Goal: Task Accomplishment & Management: Complete application form

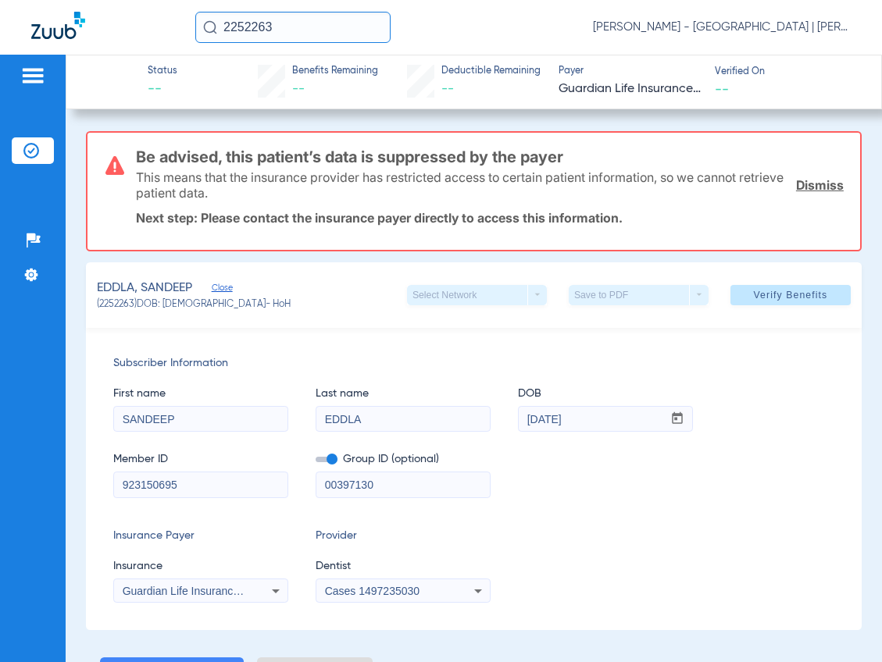
drag, startPoint x: 302, startPoint y: 23, endPoint x: 174, endPoint y: 21, distance: 128.1
click at [174, 21] on div "2252263 Kelly Soares - Jersey City Smile Center | Abra Dental" at bounding box center [441, 27] width 882 height 55
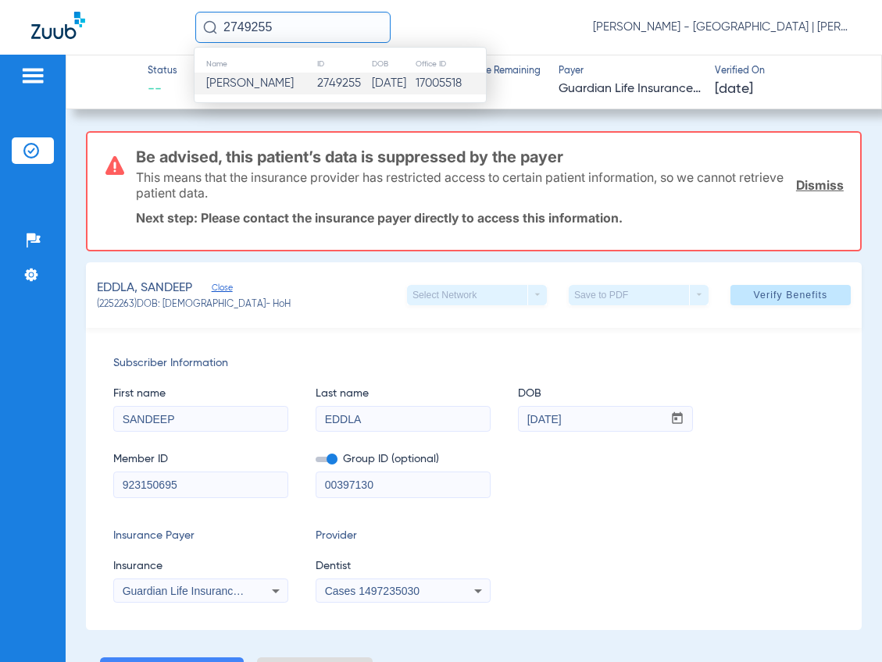
type input "2749255"
click at [253, 86] on span "Zarifah M Johnson" at bounding box center [249, 83] width 87 height 12
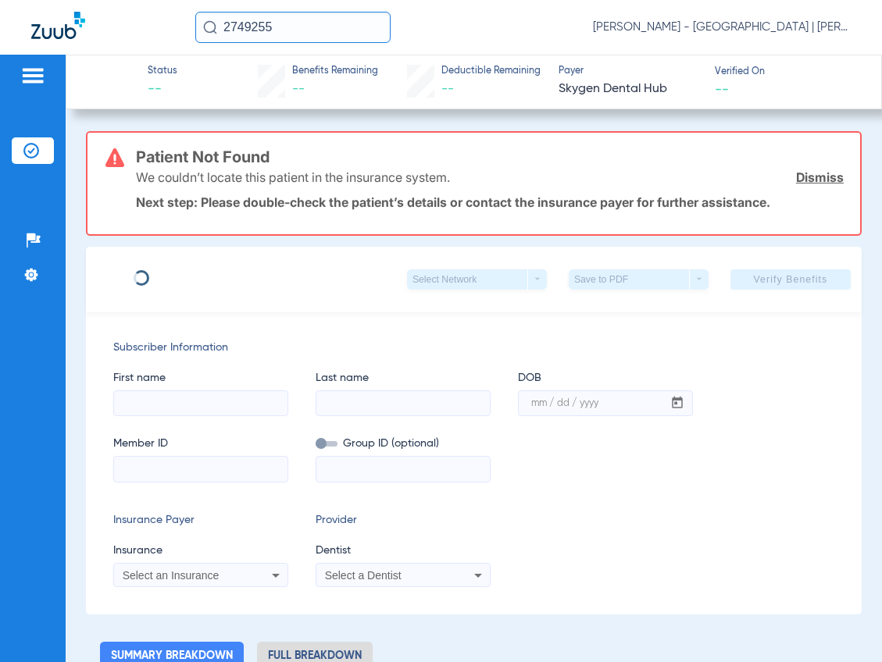
scroll to position [78, 0]
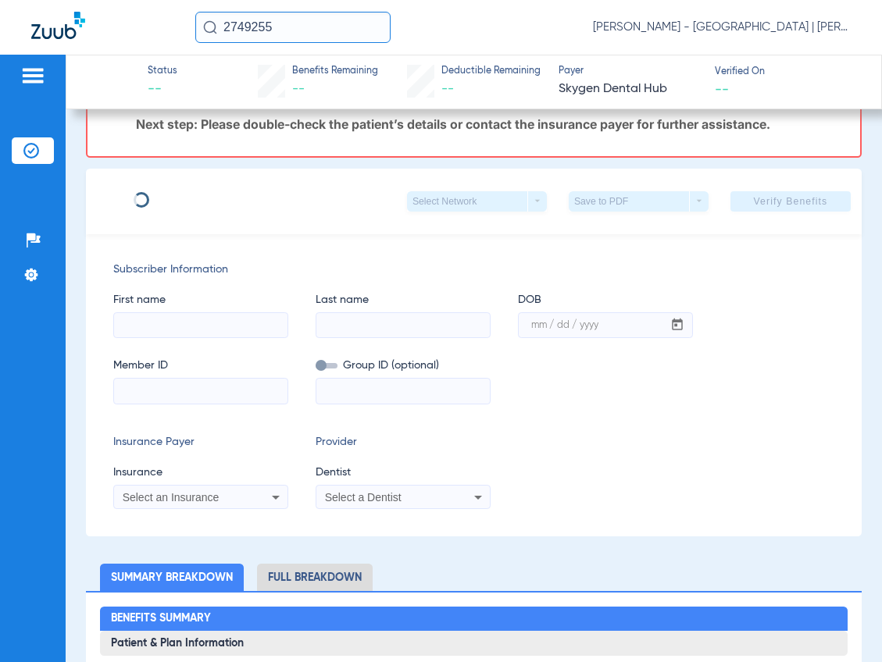
type input "Zarifah"
type input "Johnson"
type input "03/01/1990"
type input "70502612"
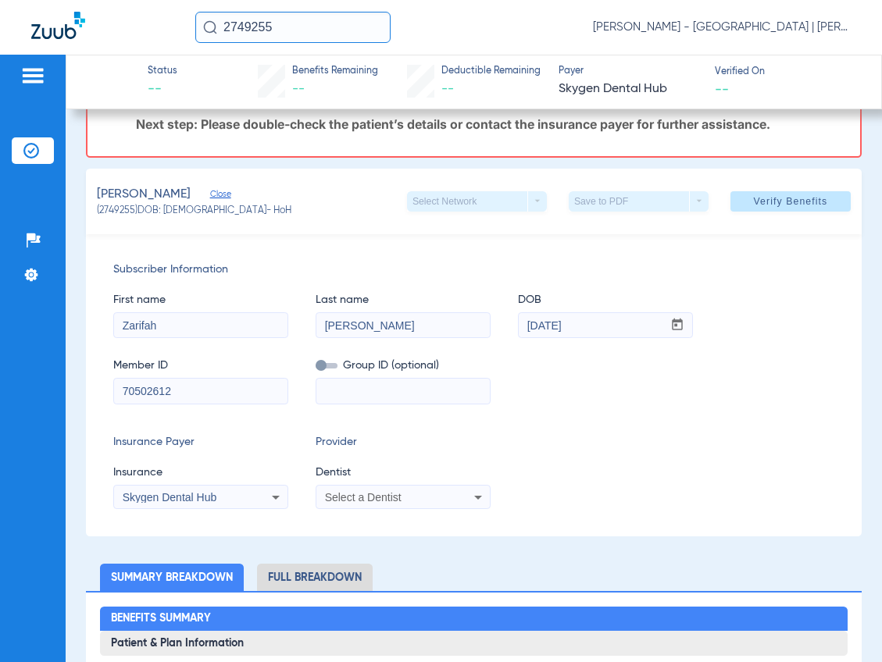
click at [363, 502] on span "Select a Dentist" at bounding box center [363, 497] width 77 height 12
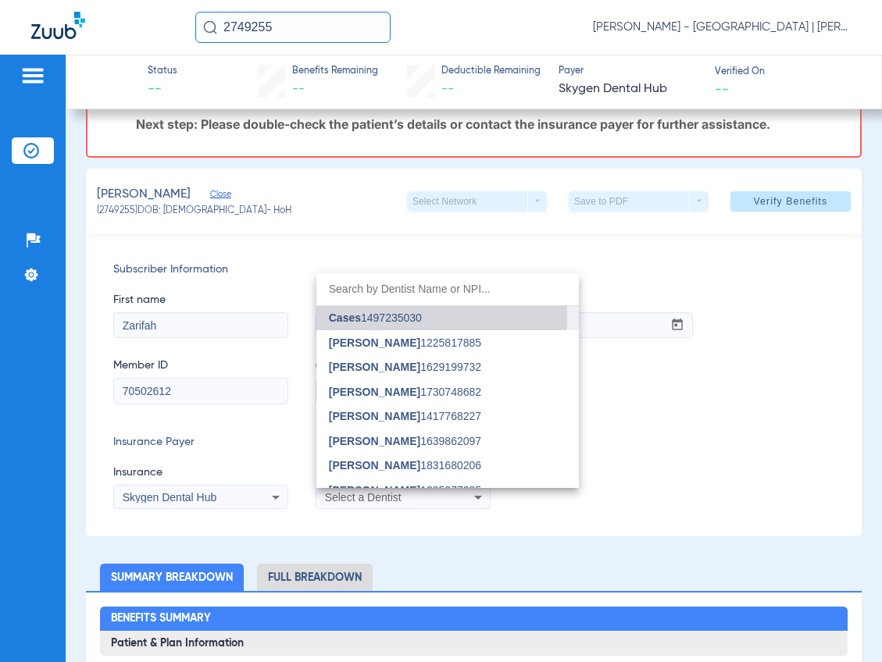
click at [355, 316] on span "Cases" at bounding box center [345, 318] width 32 height 12
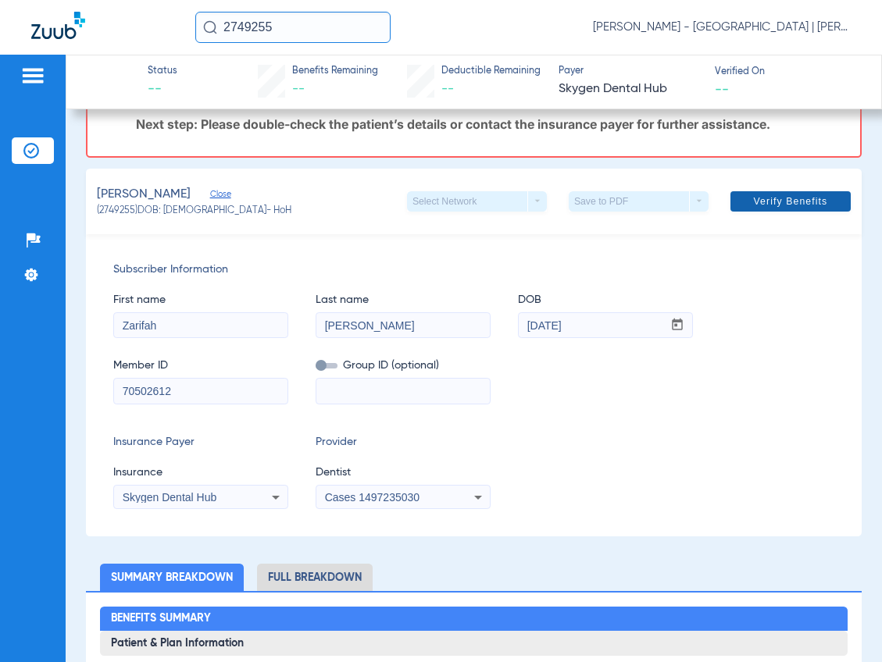
click at [754, 197] on span "Verify Benefits" at bounding box center [791, 201] width 74 height 12
drag, startPoint x: 295, startPoint y: 30, endPoint x: 208, endPoint y: 29, distance: 87.5
click at [233, 29] on input "2749255" at bounding box center [292, 27] width 195 height 31
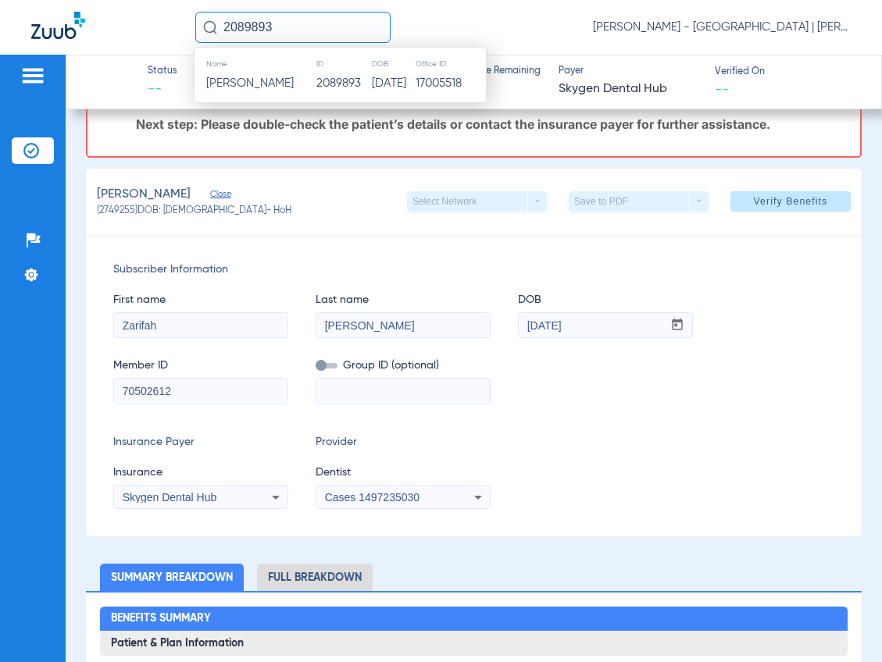
type input "2089893"
click at [252, 87] on span "Ana Ramirez" at bounding box center [249, 83] width 87 height 12
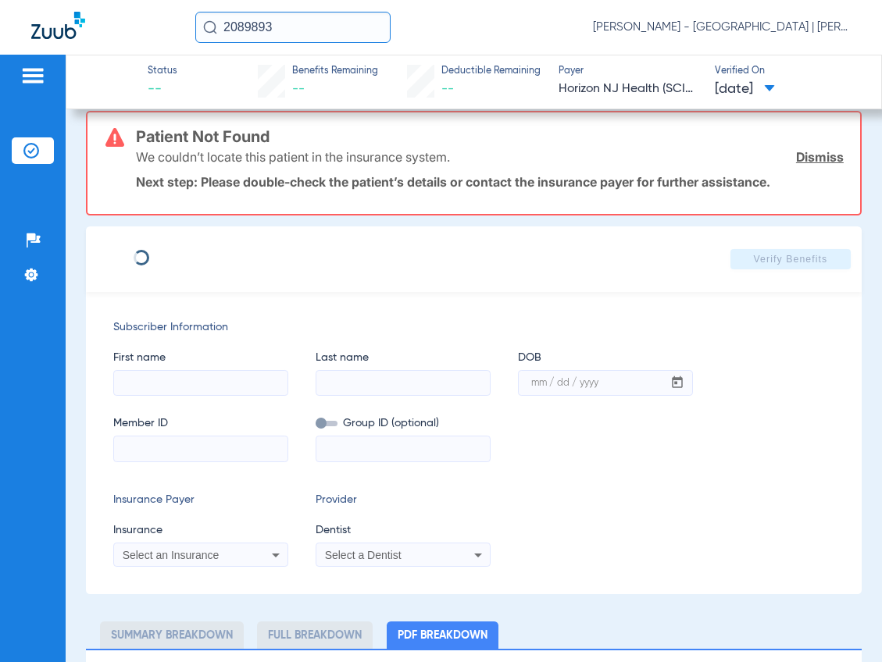
scroll to position [36, 0]
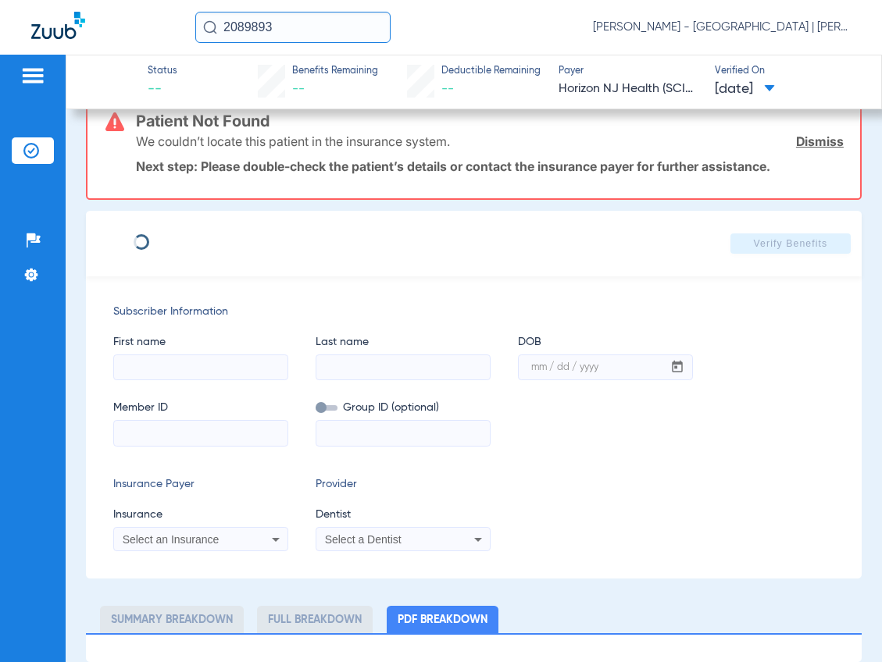
type input "ANA"
type input "RAMIREZ"
type input "01/06/1987"
type input "70211213"
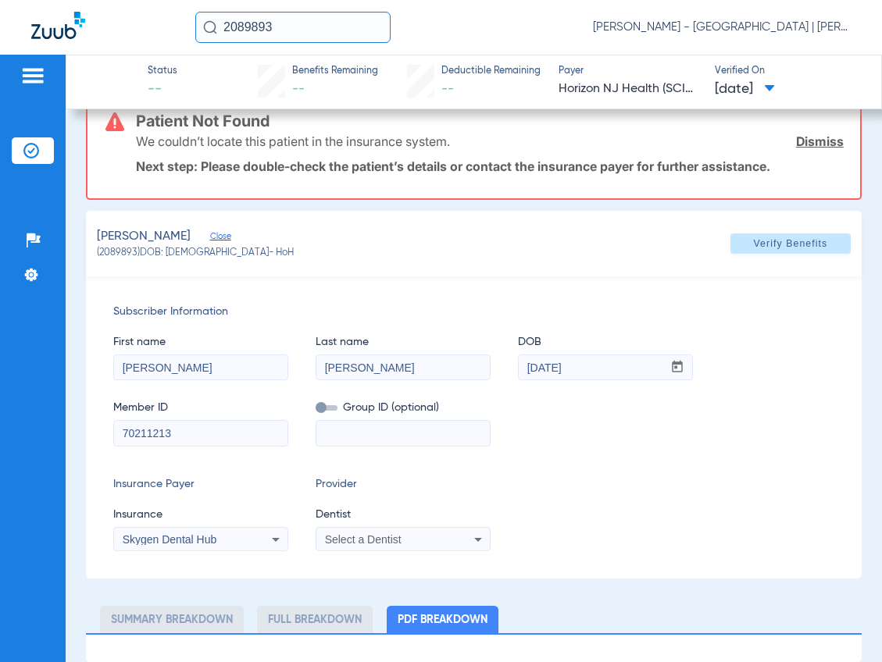
click at [388, 538] on span "Select a Dentist" at bounding box center [363, 540] width 77 height 12
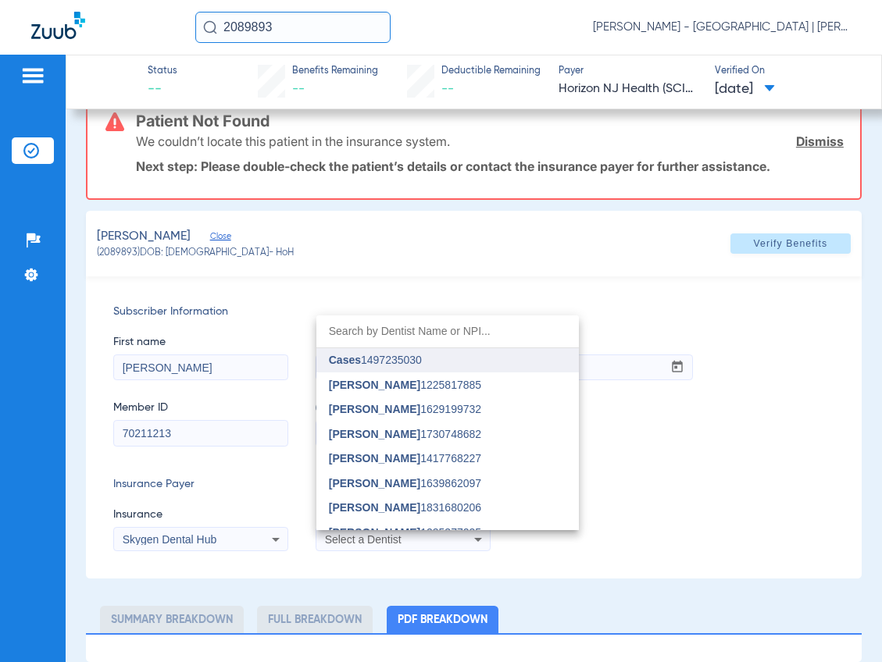
click at [434, 363] on mat-option "Cases 1497235030" at bounding box center [447, 360] width 262 height 25
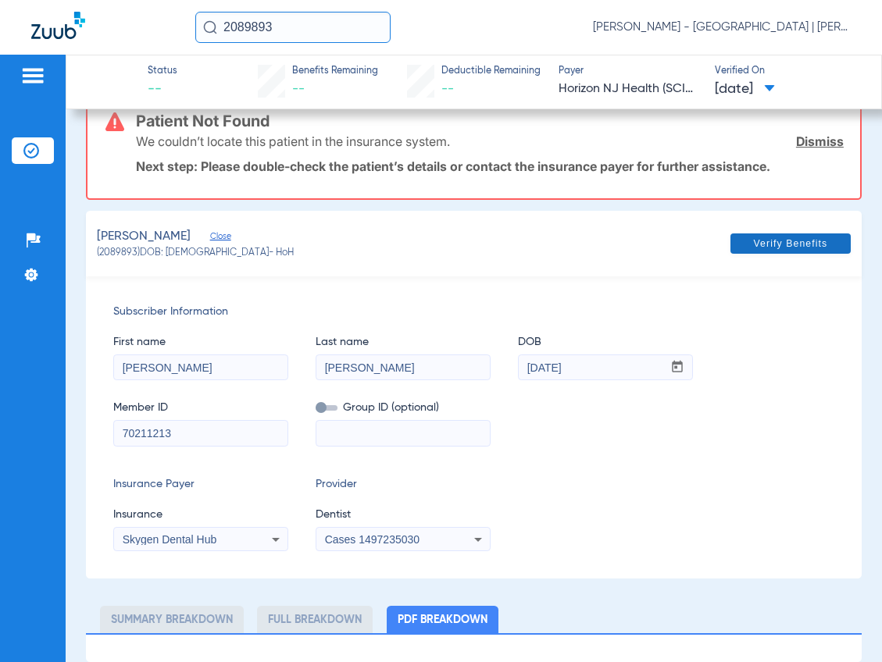
click at [754, 239] on span "Verify Benefits" at bounding box center [791, 243] width 74 height 12
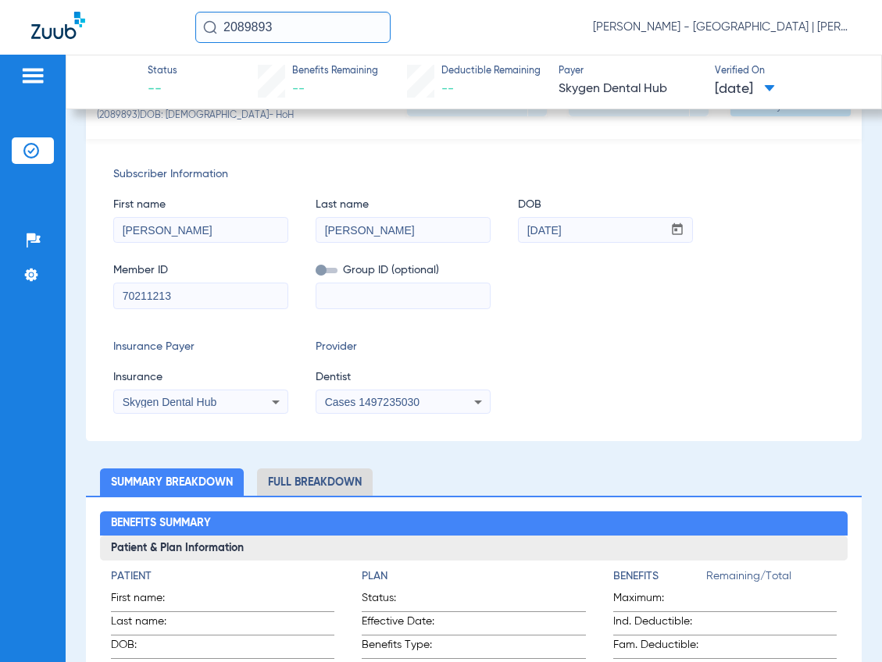
scroll to position [0, 0]
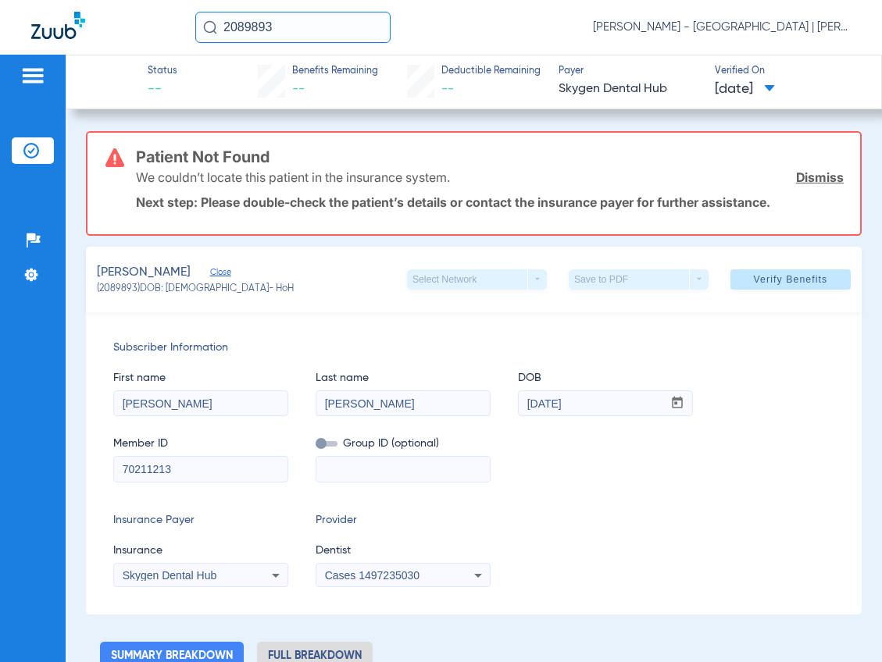
drag, startPoint x: 323, startPoint y: 24, endPoint x: 5, endPoint y: 34, distance: 318.9
click at [232, 34] on input "2089893" at bounding box center [292, 27] width 195 height 31
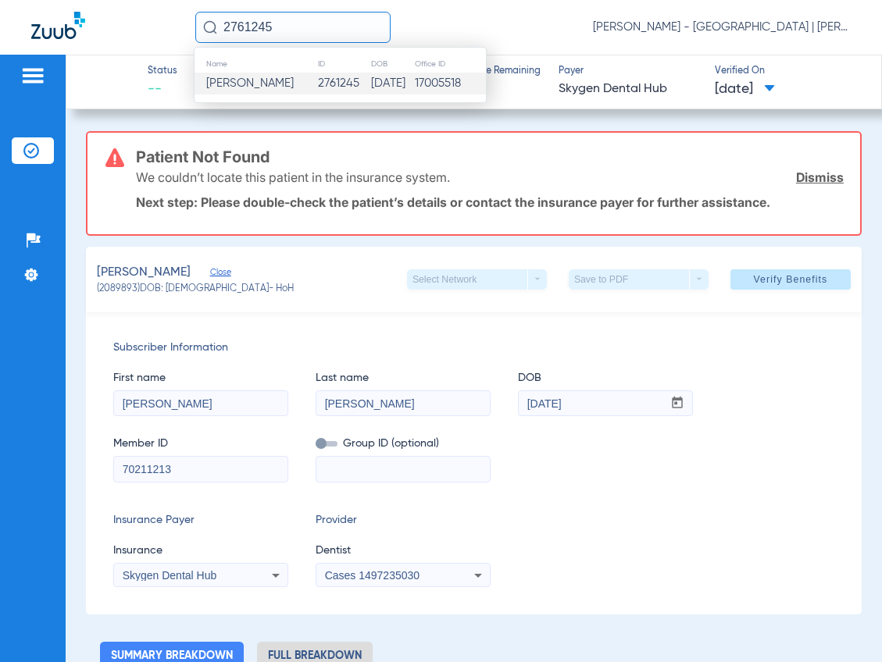
type input "2761245"
click at [209, 86] on span "Narda Guillen" at bounding box center [249, 83] width 87 height 12
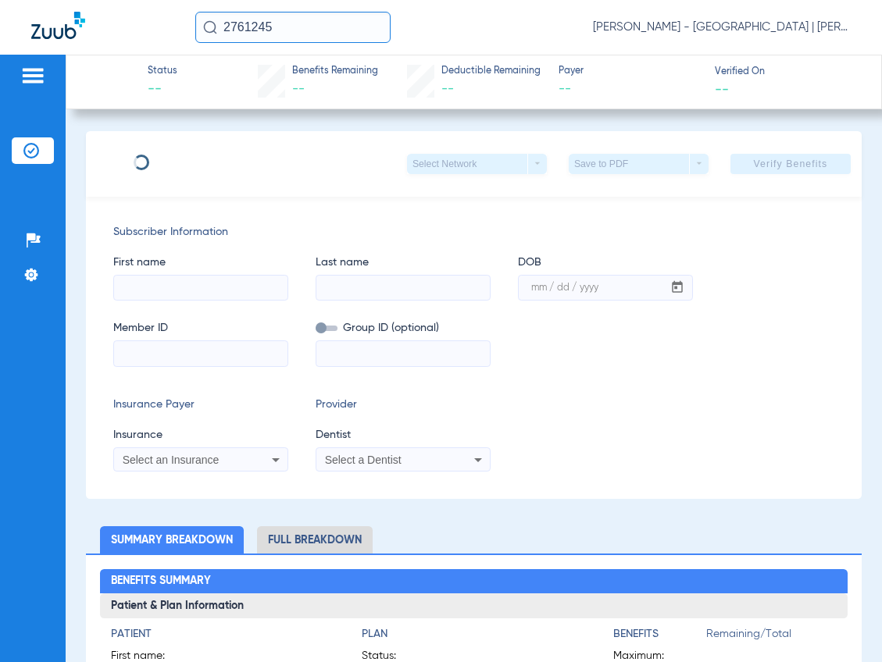
type input "Narda"
type input "Guillen"
type input "11/04/1974"
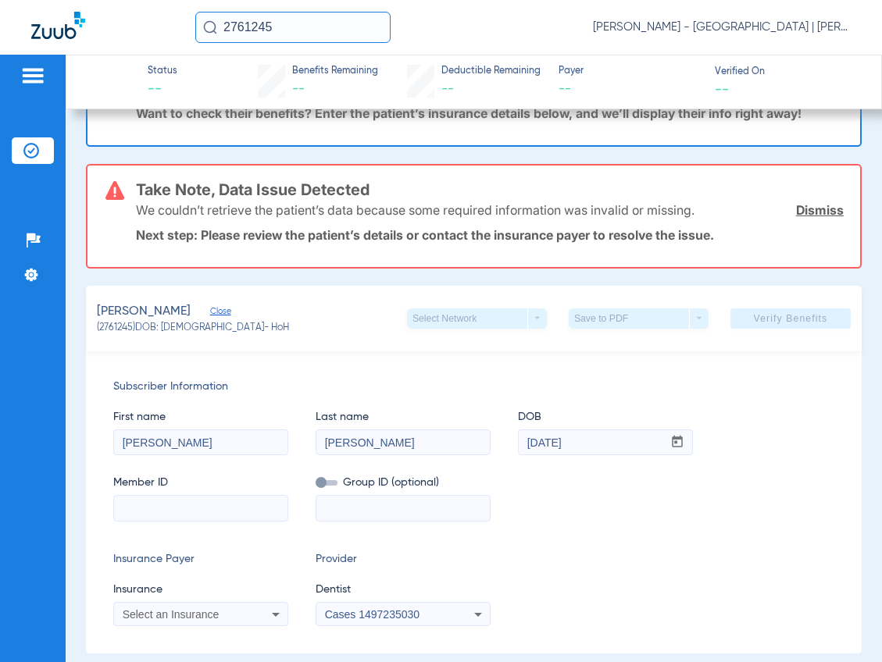
scroll to position [234, 0]
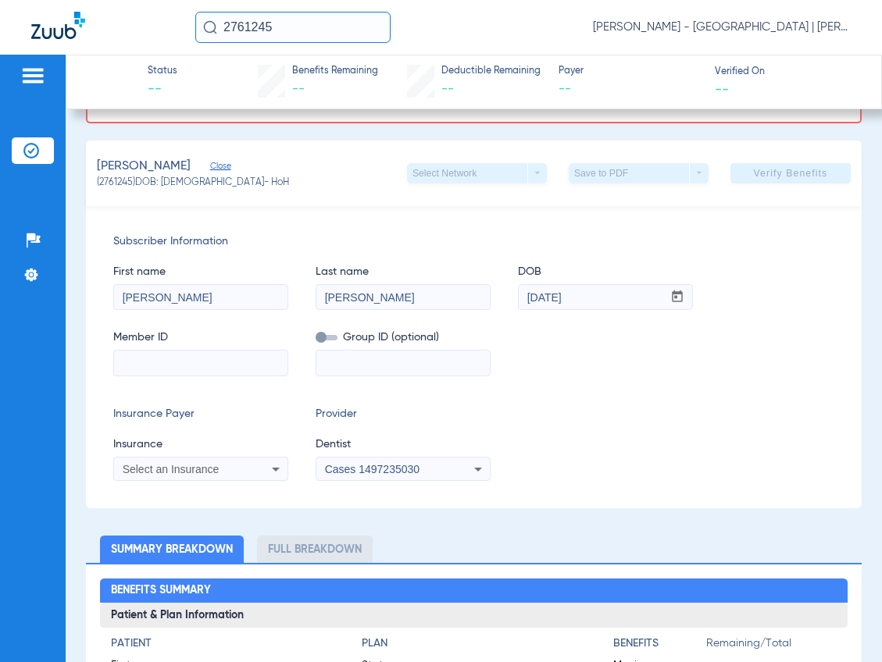
click at [202, 366] on input at bounding box center [200, 363] width 173 height 25
paste input "130802708"
type input "130802708"
click at [177, 470] on span "Select an Insurance" at bounding box center [171, 469] width 97 height 12
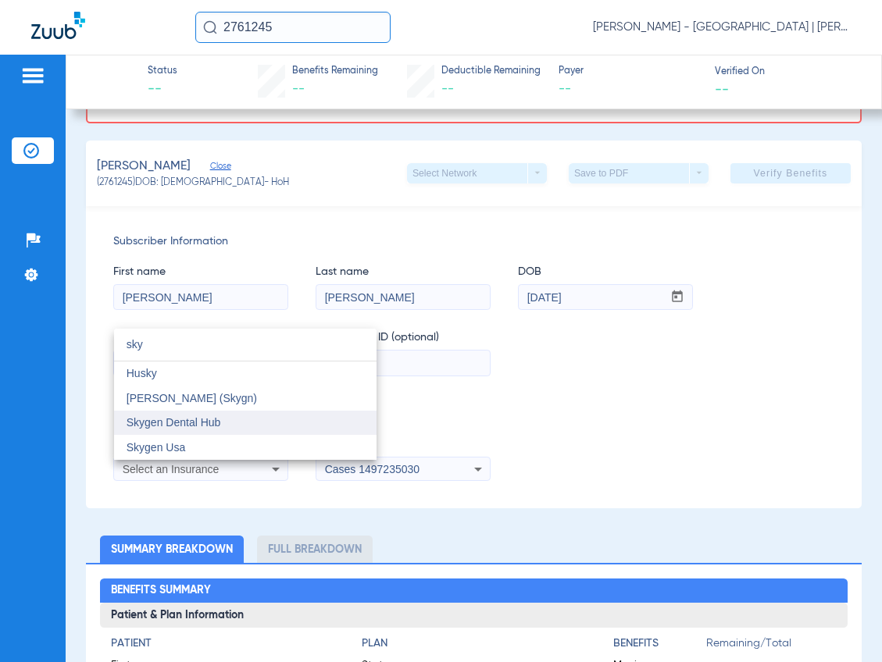
type input "sky"
click at [185, 434] on mat-option "Skygen Dental Hub" at bounding box center [245, 423] width 262 height 25
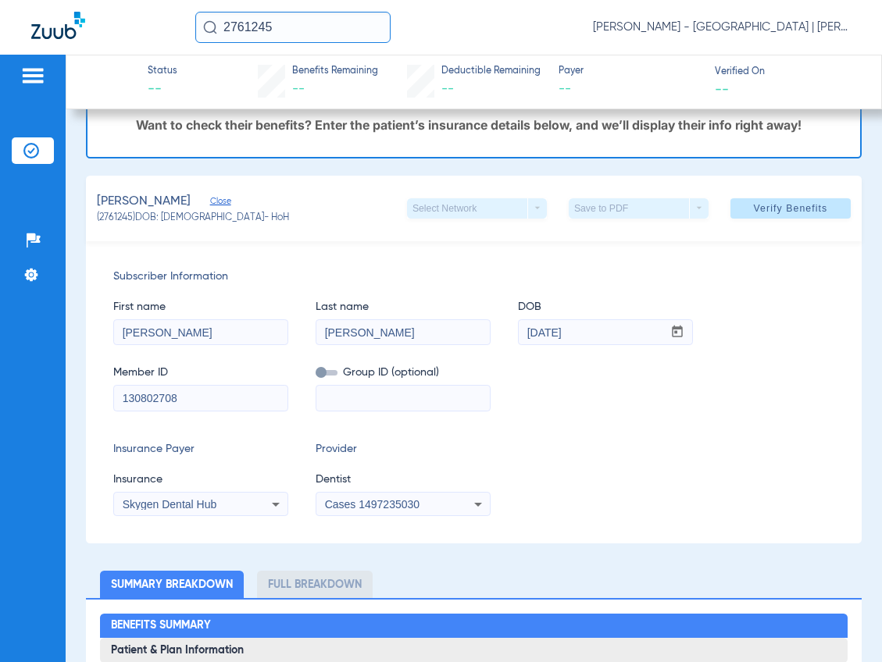
scroll to position [34, 0]
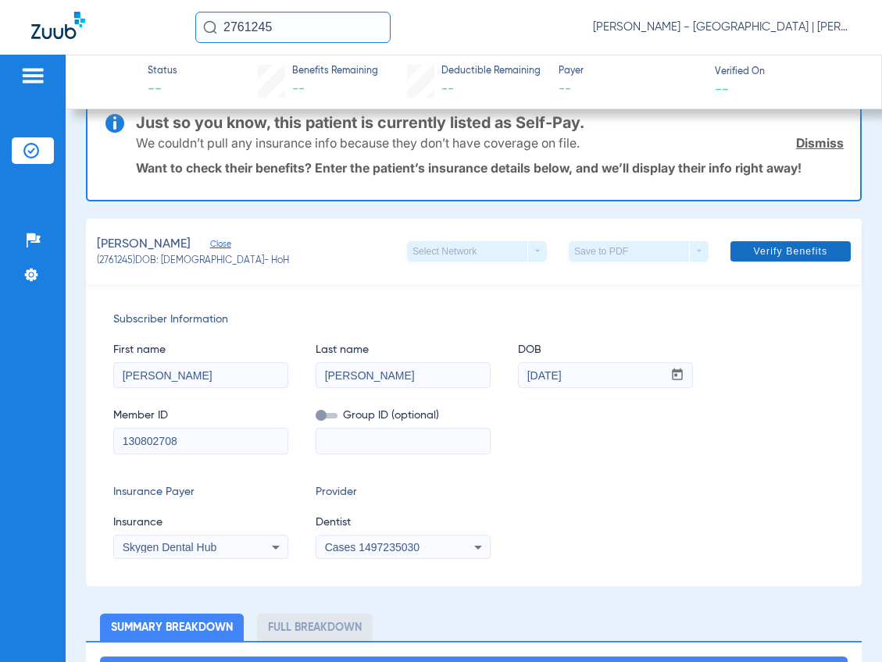
click at [755, 236] on span at bounding box center [790, 251] width 120 height 37
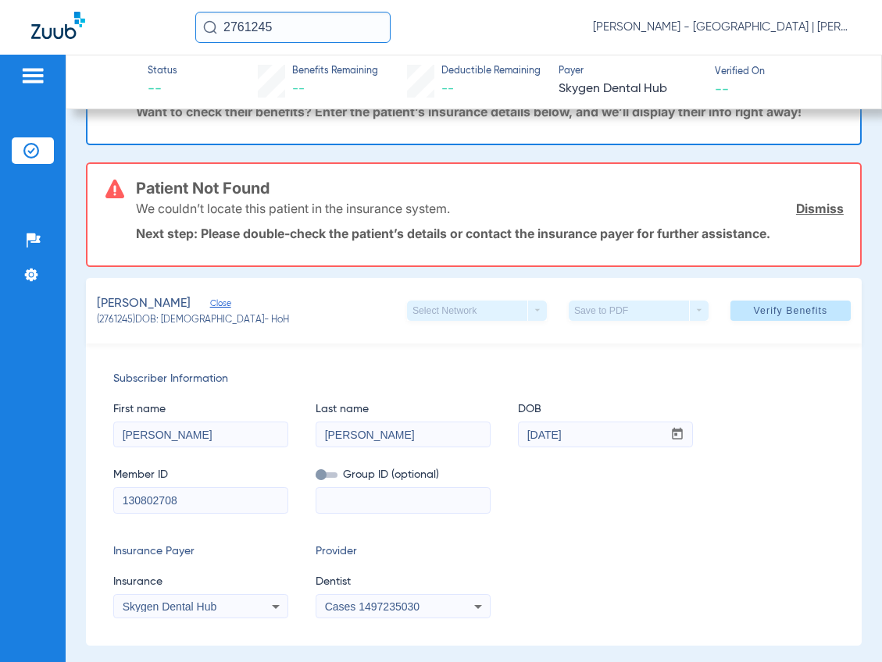
scroll to position [78, 0]
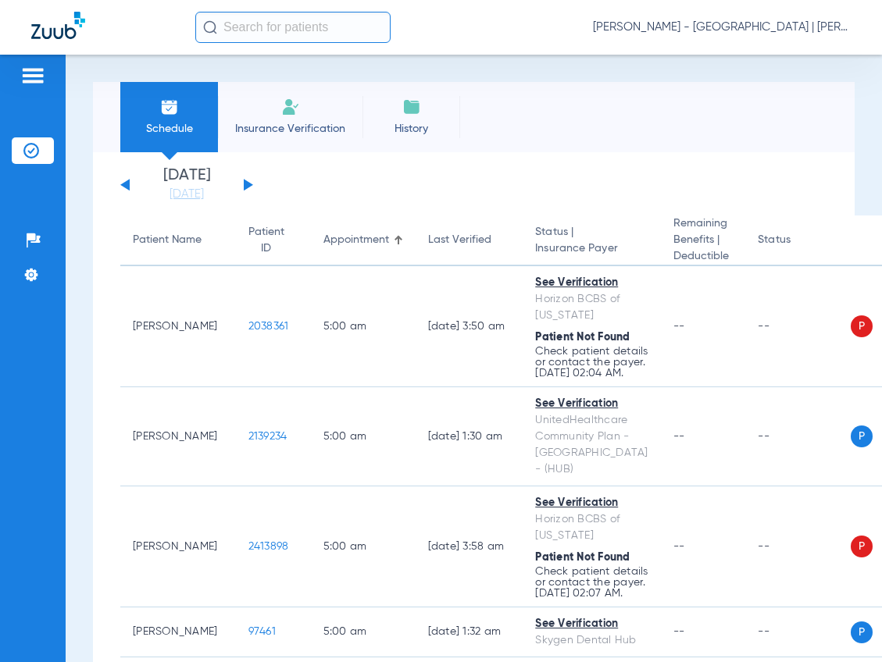
click at [786, 22] on span "[PERSON_NAME] - [GEOGRAPHIC_DATA] | [PERSON_NAME]" at bounding box center [722, 28] width 258 height 16
click at [784, 34] on div at bounding box center [441, 331] width 882 height 662
click at [763, 36] on div "[PERSON_NAME] - [GEOGRAPHIC_DATA] | [PERSON_NAME]" at bounding box center [522, 27] width 655 height 31
click at [758, 31] on span "[PERSON_NAME] - [GEOGRAPHIC_DATA] | [PERSON_NAME]" at bounding box center [722, 28] width 258 height 16
click at [755, 82] on span "Log out" at bounding box center [791, 86] width 87 height 11
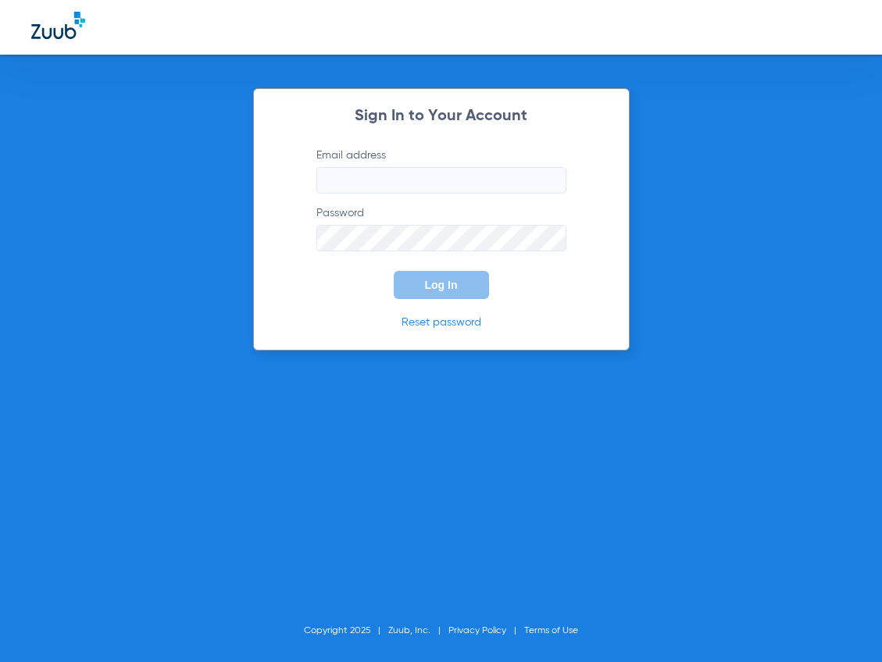
type input "jerseycity@abradental.com"
click at [425, 272] on button "Log In" at bounding box center [441, 285] width 95 height 28
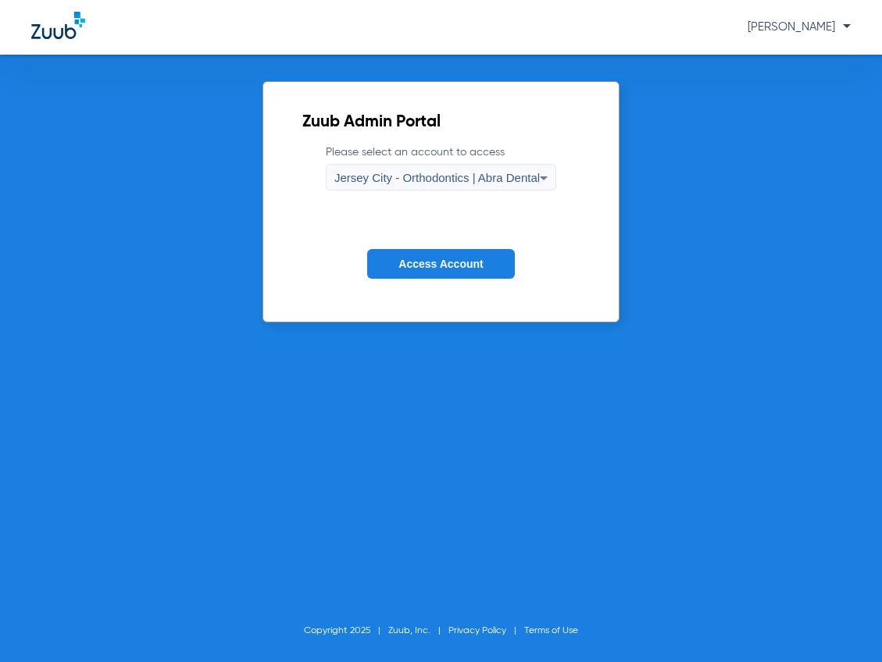
click at [366, 176] on span "Jersey City - Orthodontics | Abra Dental" at bounding box center [436, 177] width 205 height 13
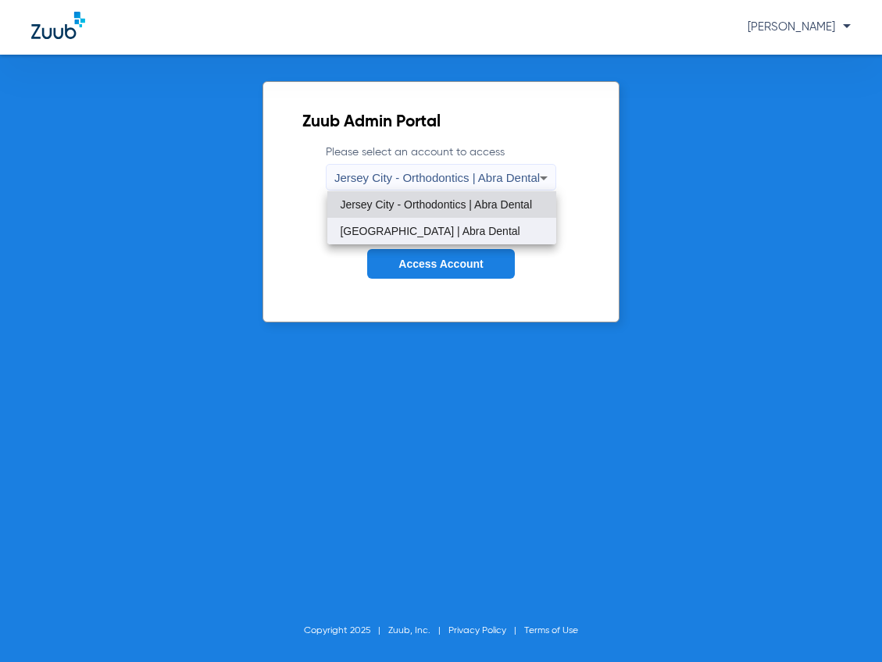
click at [370, 227] on span "Jersey City Smile Center | Abra Dental" at bounding box center [430, 231] width 180 height 11
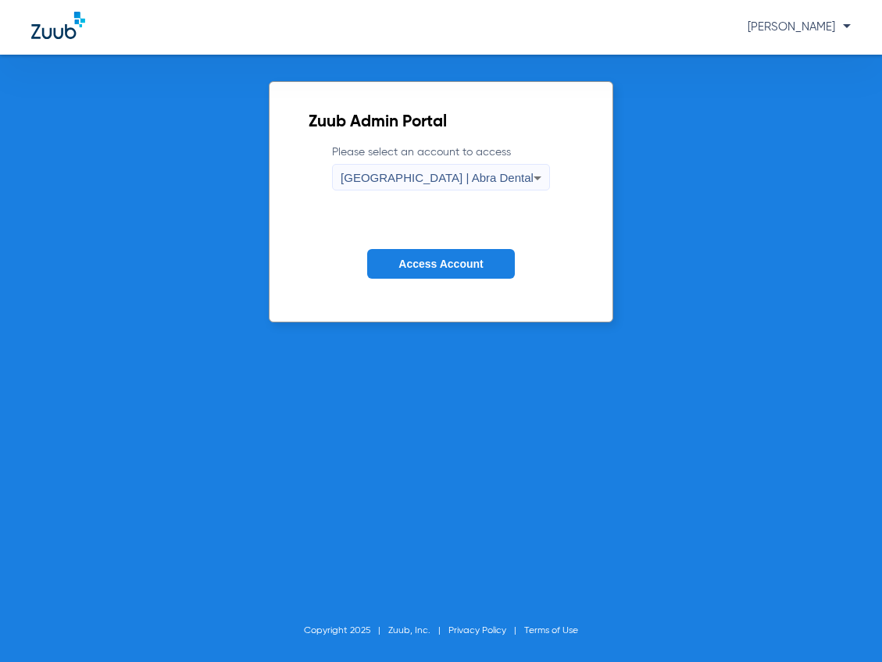
click at [388, 263] on button "Access Account" at bounding box center [440, 264] width 147 height 30
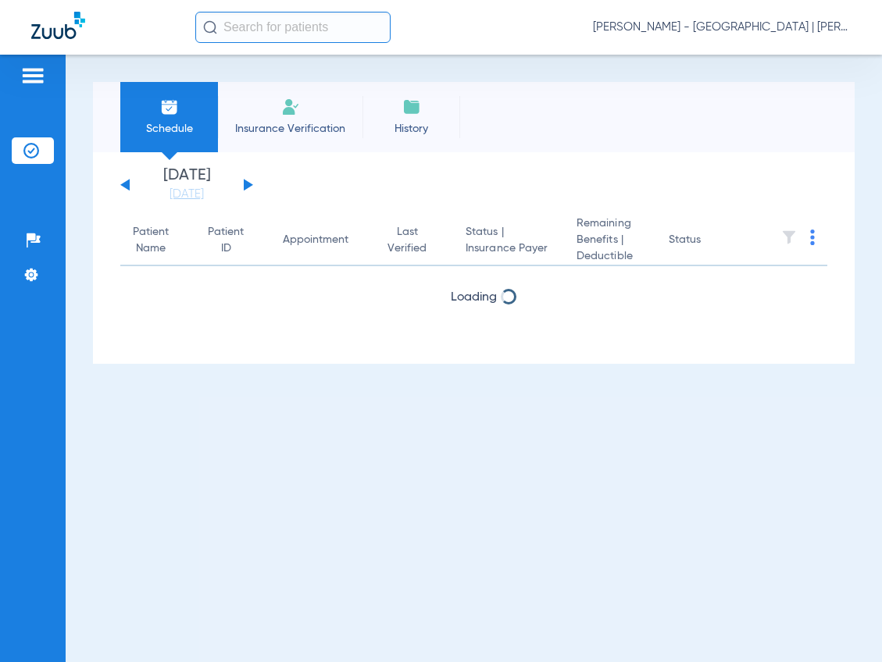
click at [226, 32] on input "text" at bounding box center [292, 27] width 195 height 31
click at [247, 20] on input "text" at bounding box center [292, 27] width 195 height 31
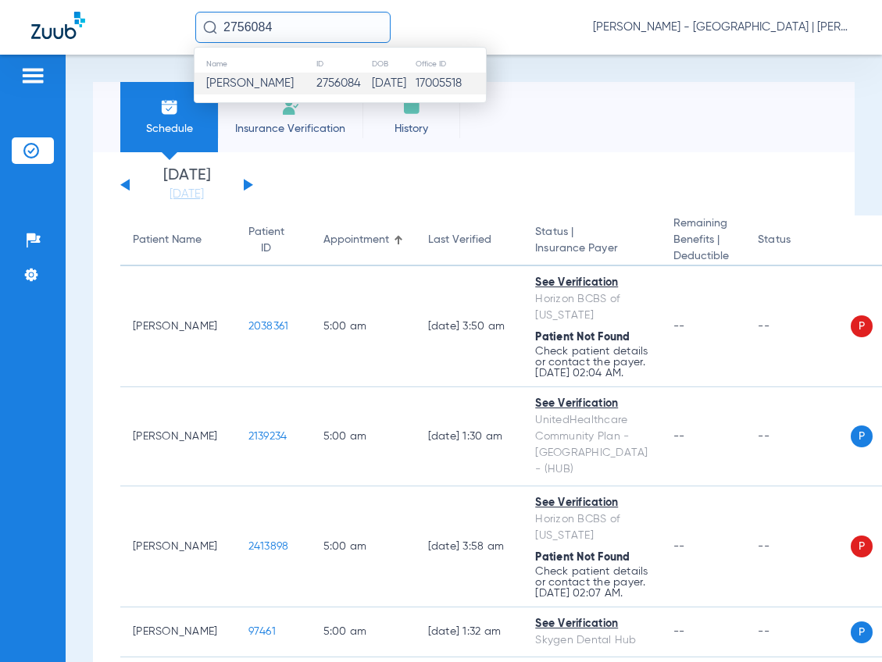
type input "2756084"
click at [248, 74] on td "Carlos Vasquez" at bounding box center [255, 84] width 121 height 22
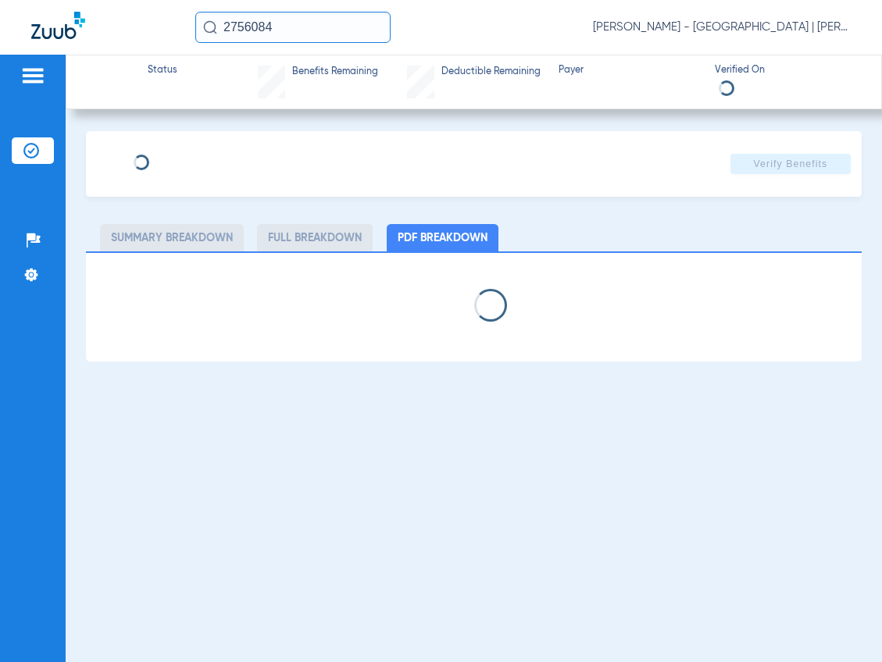
select select "page-width"
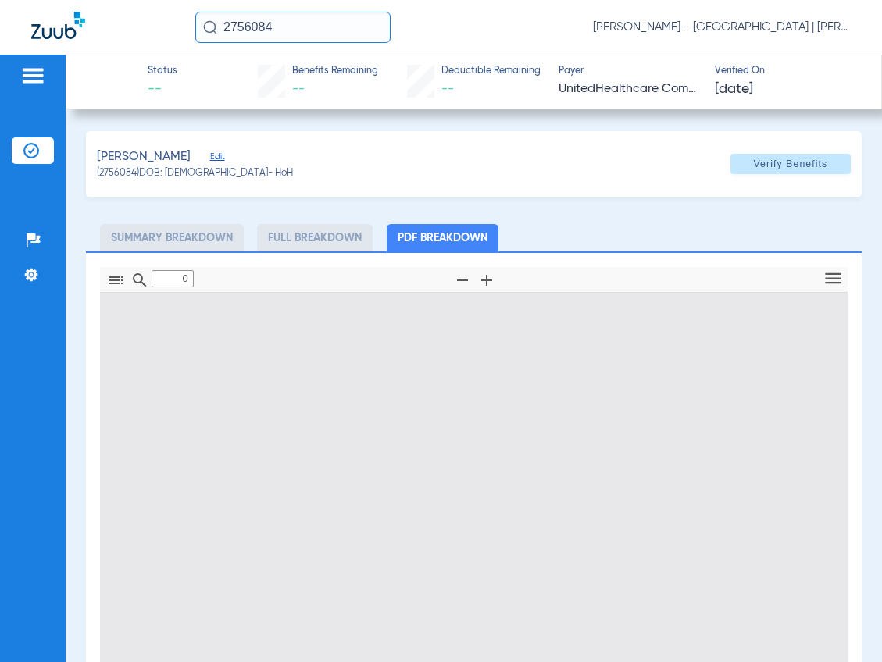
type input "1"
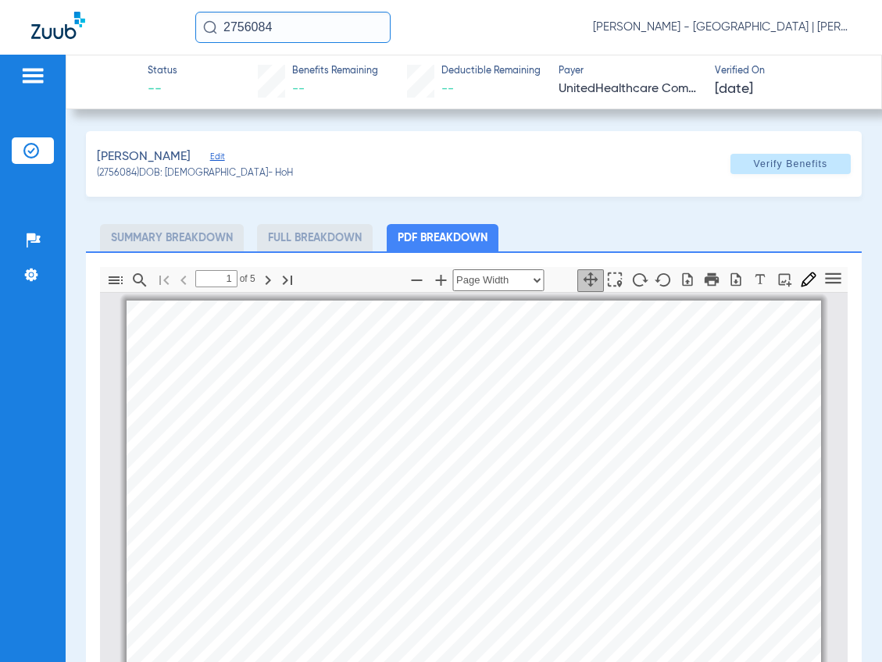
drag, startPoint x: 289, startPoint y: 10, endPoint x: -44, endPoint y: -13, distance: 333.6
click at [0, 0] on html "2756084 Kelly Soares - Jersey City Smile Center | Abra Dental Patients Insuranc…" at bounding box center [441, 331] width 882 height 662
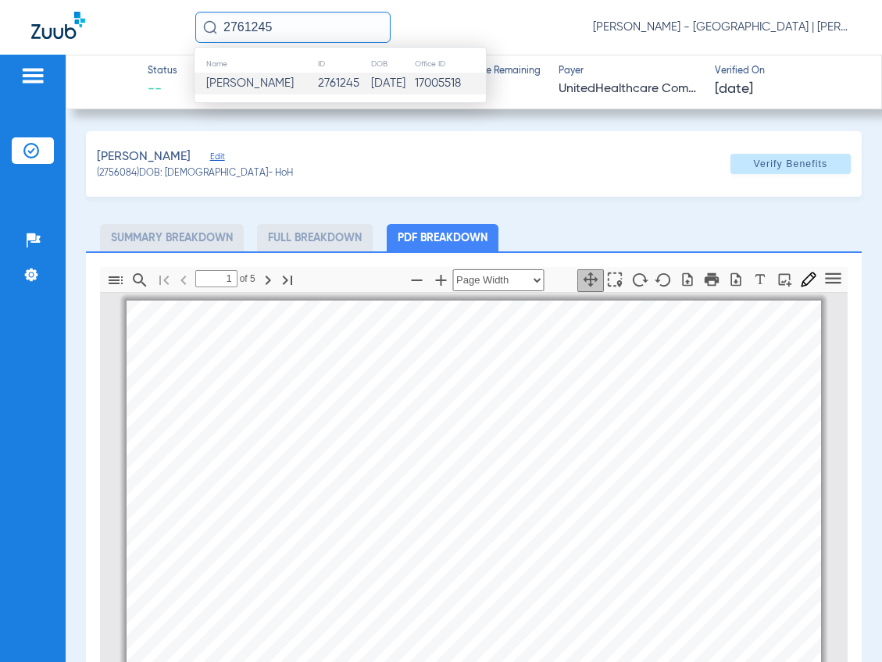
type input "2761245"
click at [253, 78] on span "Narda Guillen" at bounding box center [249, 83] width 87 height 12
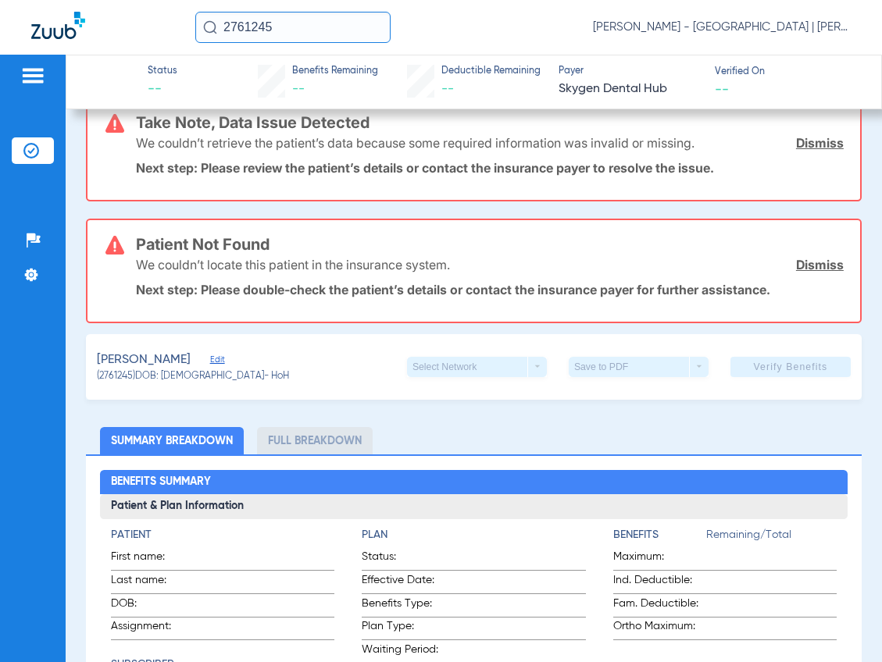
click at [210, 367] on span "Edit" at bounding box center [217, 362] width 14 height 15
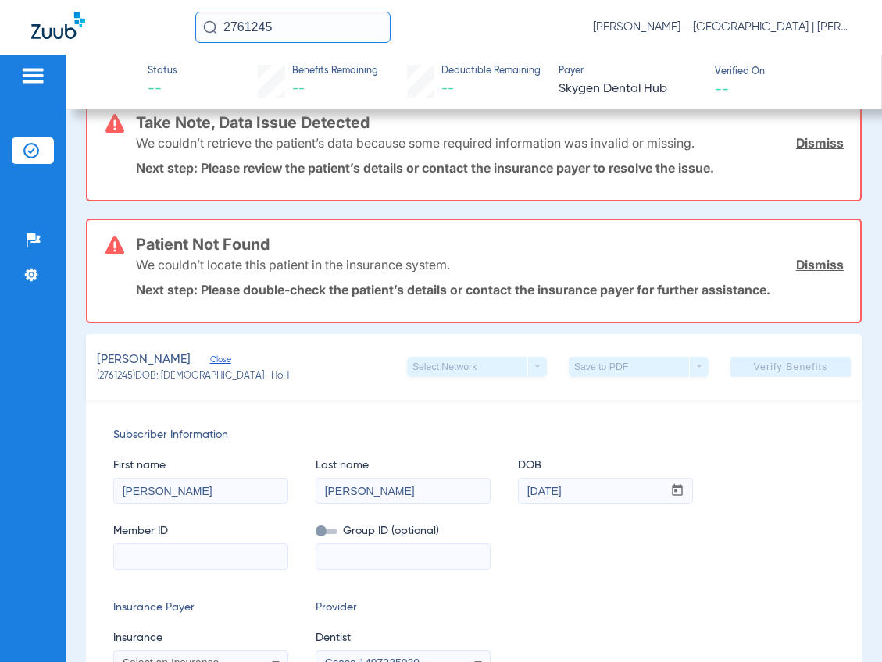
scroll to position [391, 0]
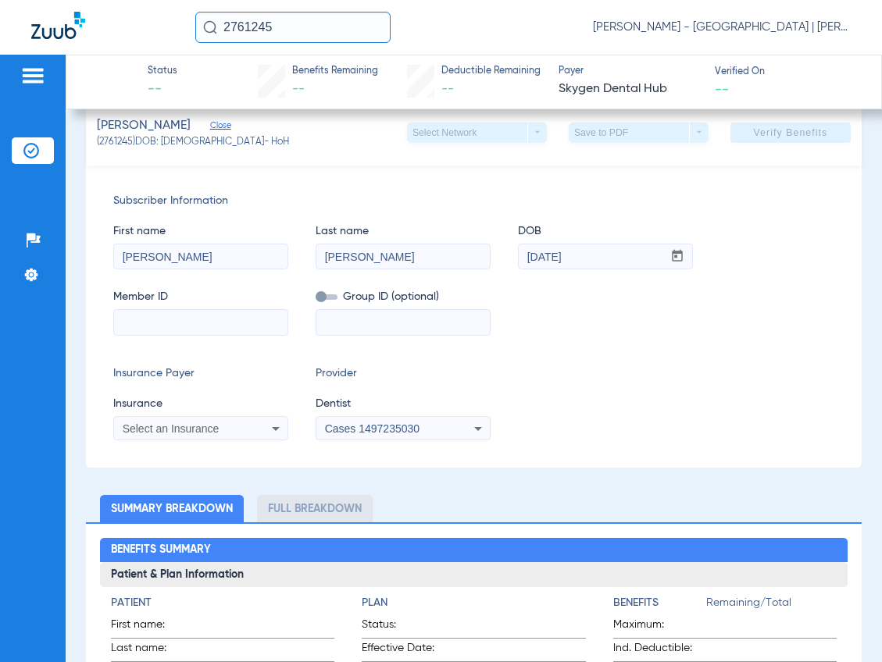
click at [195, 314] on input at bounding box center [200, 322] width 173 height 25
paste input "130802708"
type input "130802708"
click at [178, 423] on span "Select an Insurance" at bounding box center [171, 429] width 97 height 12
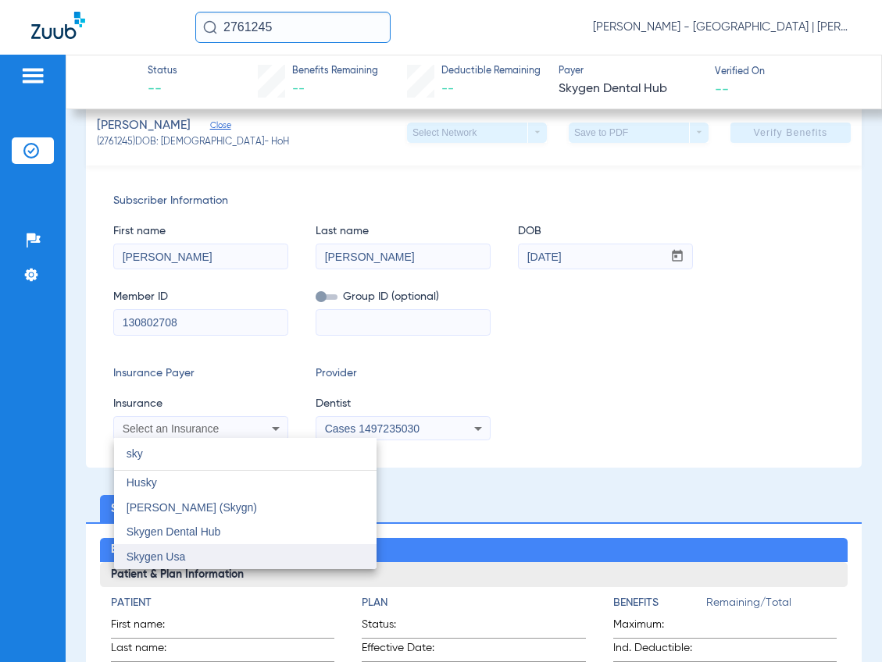
type input "sky"
click at [176, 545] on mat-option "Skygen Usa" at bounding box center [245, 557] width 262 height 25
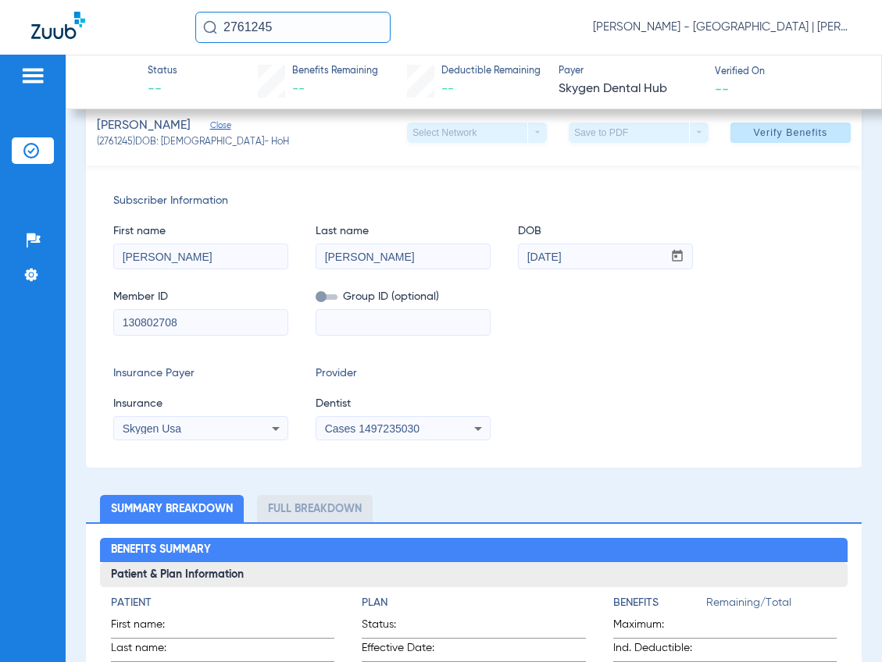
click at [189, 433] on div "Skygen Usa" at bounding box center [186, 428] width 126 height 11
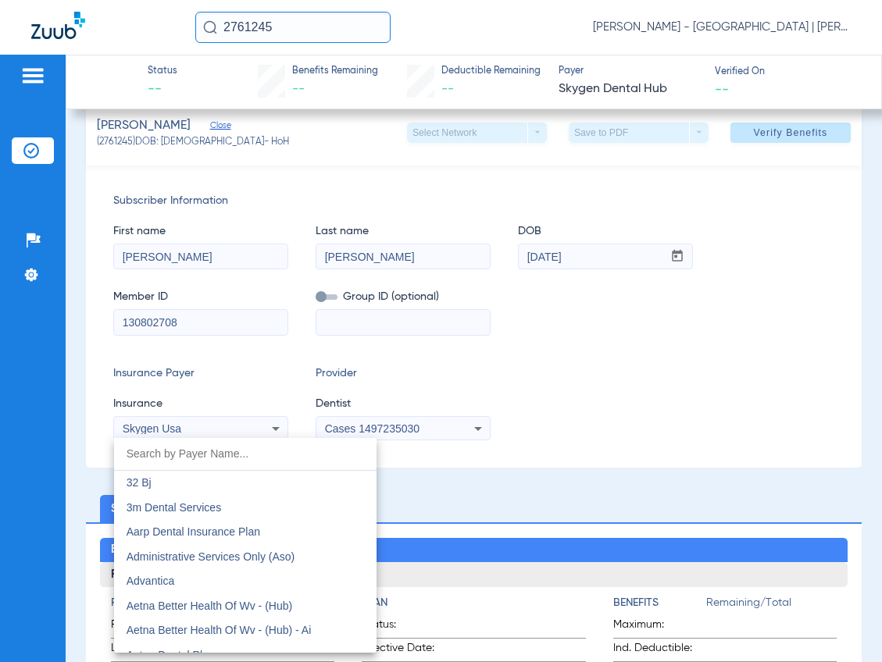
scroll to position [8432, 0]
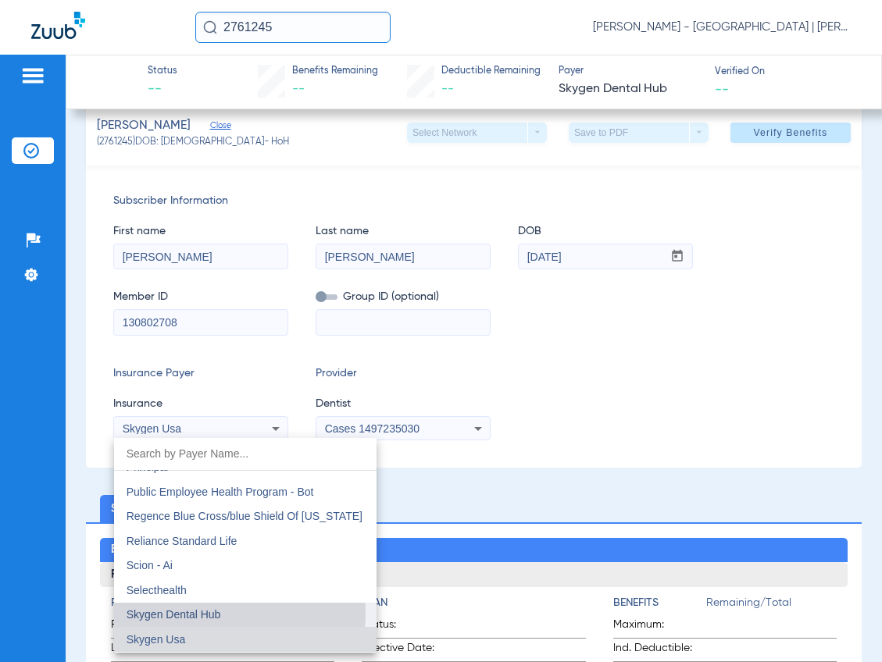
click at [202, 612] on span "Skygen Dental Hub" at bounding box center [174, 615] width 95 height 12
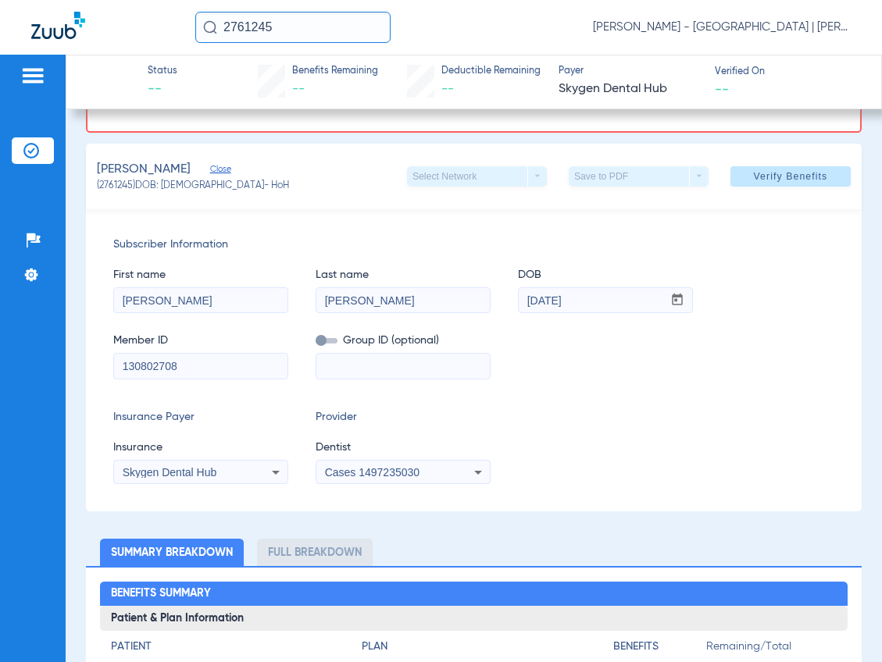
scroll to position [191, 0]
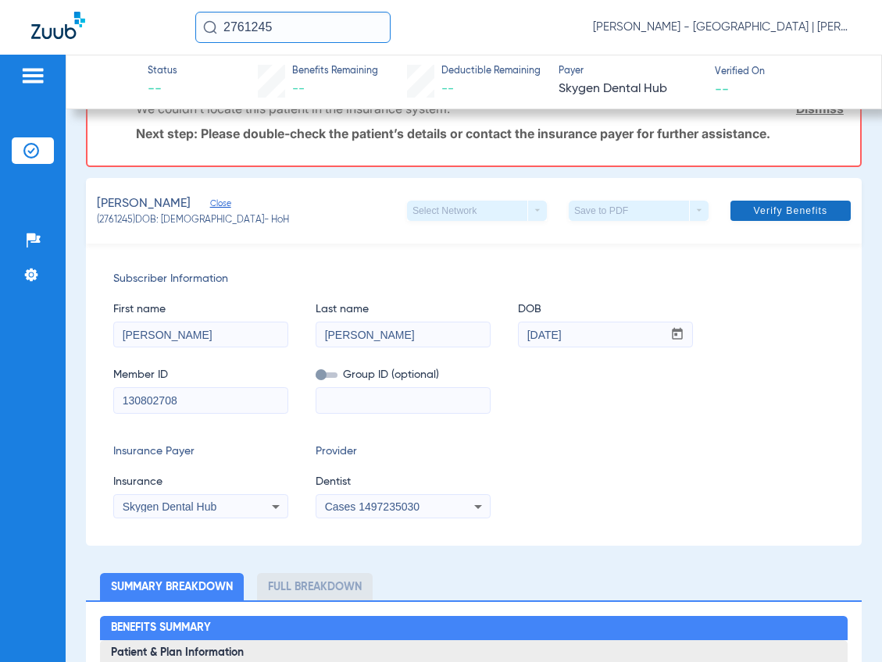
click at [730, 211] on span at bounding box center [790, 210] width 120 height 37
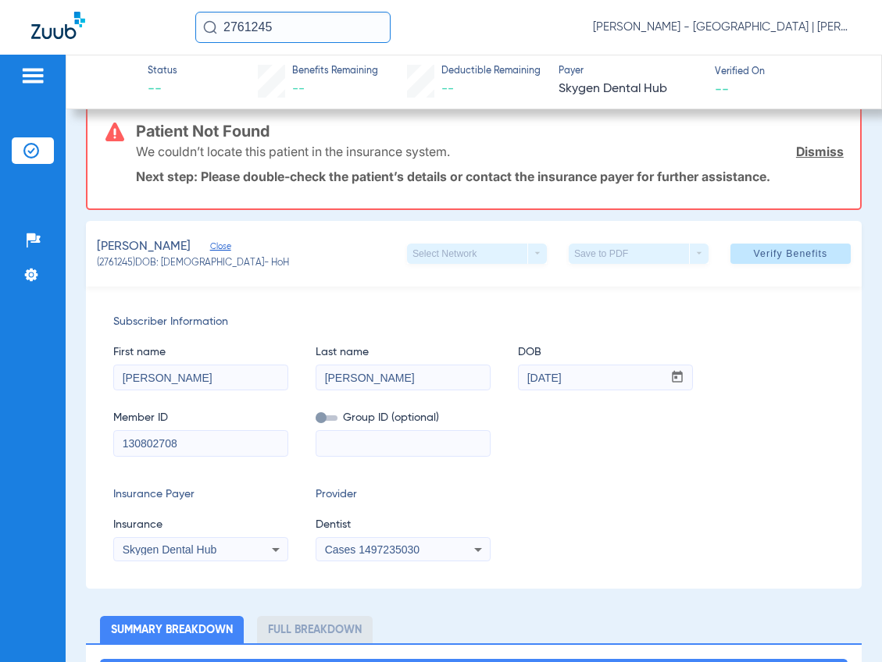
scroll to position [156, 0]
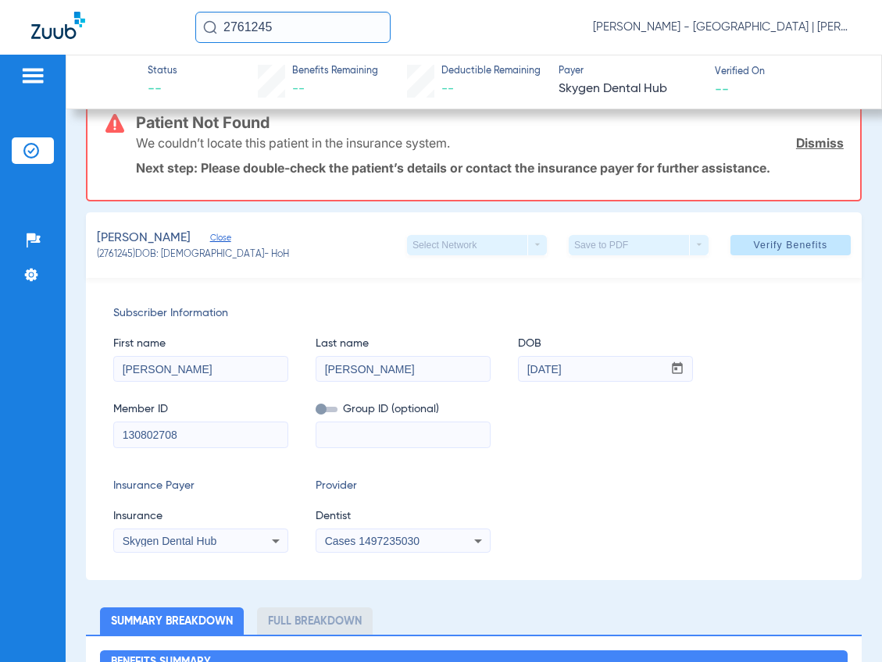
drag, startPoint x: 241, startPoint y: 32, endPoint x: 32, endPoint y: 30, distance: 209.4
click at [32, 30] on div "2761245 Kelly Soares - Jersey City Smile Center | Abra Dental" at bounding box center [441, 27] width 882 height 55
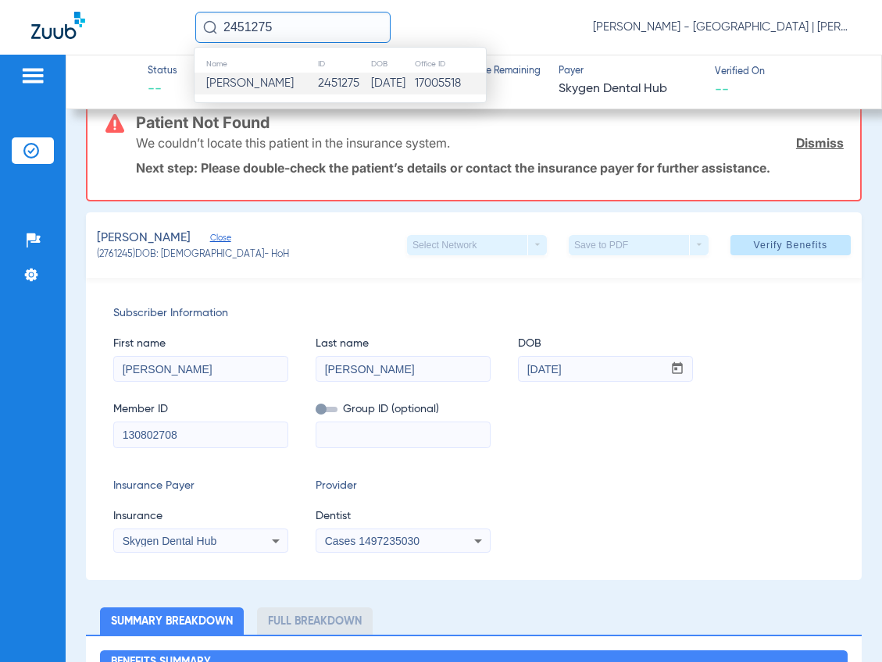
type input "2451275"
click at [266, 74] on td "Pedro Lopez Jr" at bounding box center [256, 84] width 123 height 22
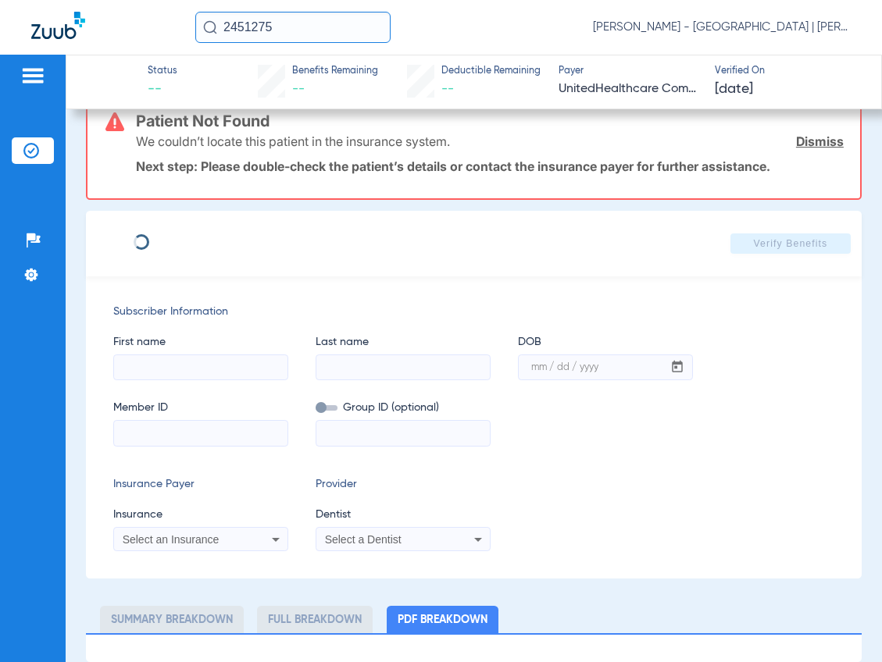
scroll to position [36, 0]
type input "PEDRO"
type input "LOPEZ JR"
type input "11/19/1973"
type input "108417894"
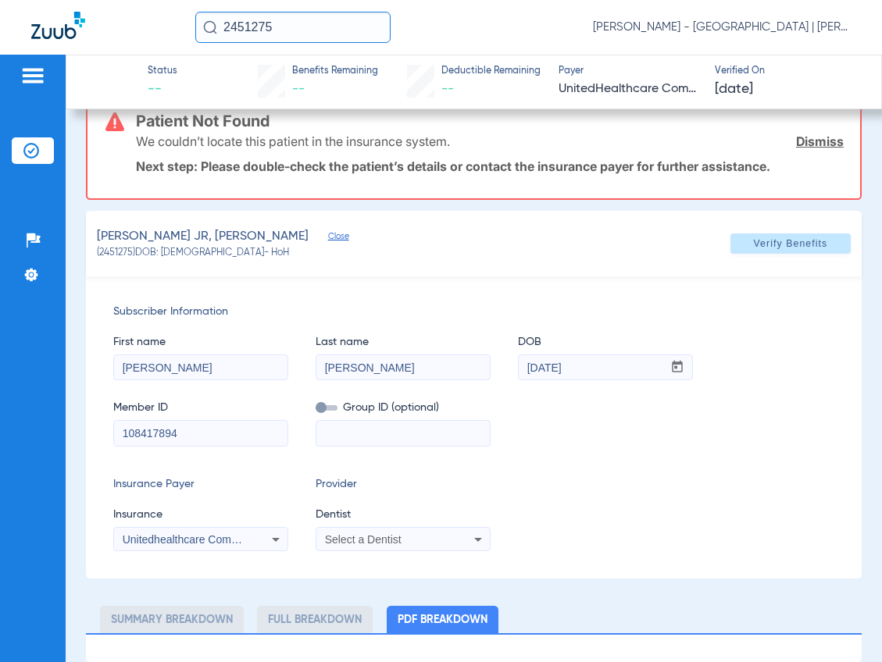
click at [357, 536] on span "Select a Dentist" at bounding box center [363, 540] width 77 height 12
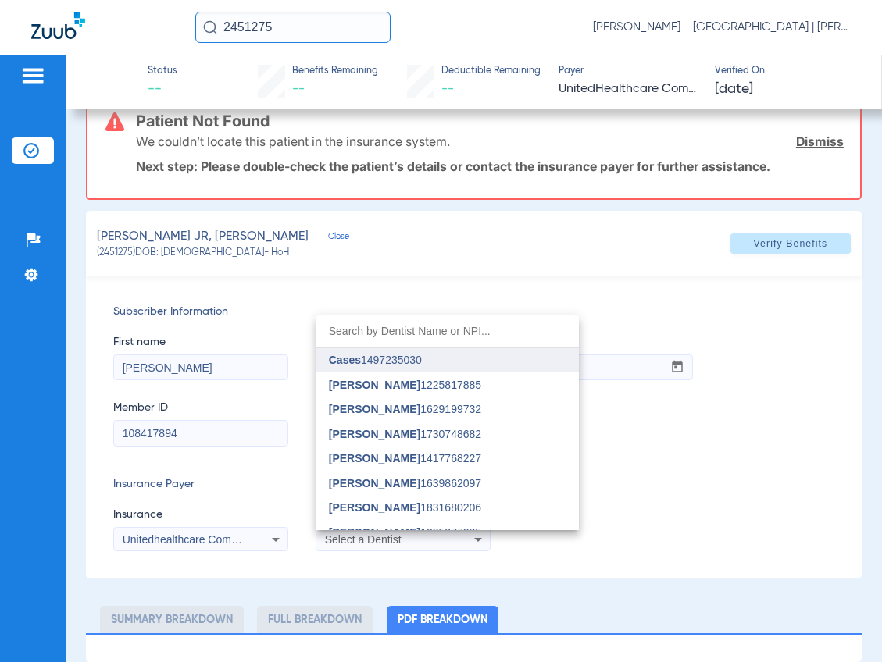
click at [396, 356] on span "Cases 1497235030" at bounding box center [375, 360] width 93 height 11
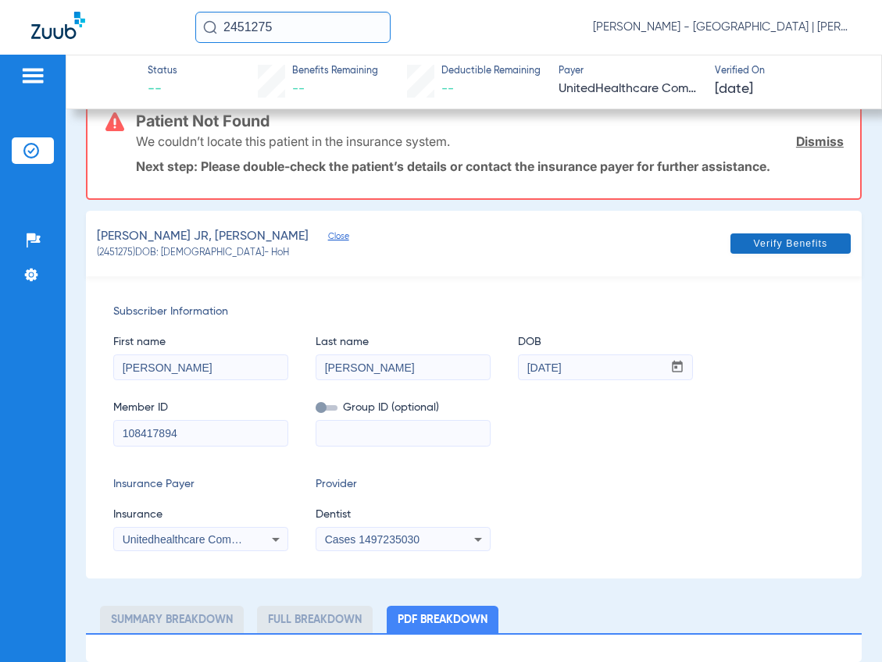
click at [777, 246] on span "Verify Benefits" at bounding box center [791, 243] width 74 height 12
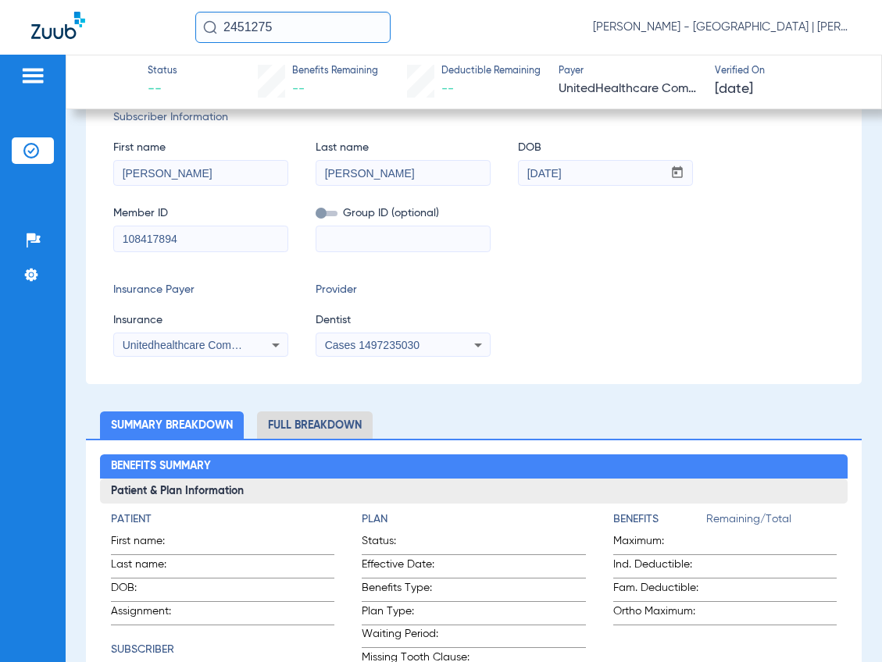
scroll to position [234, 0]
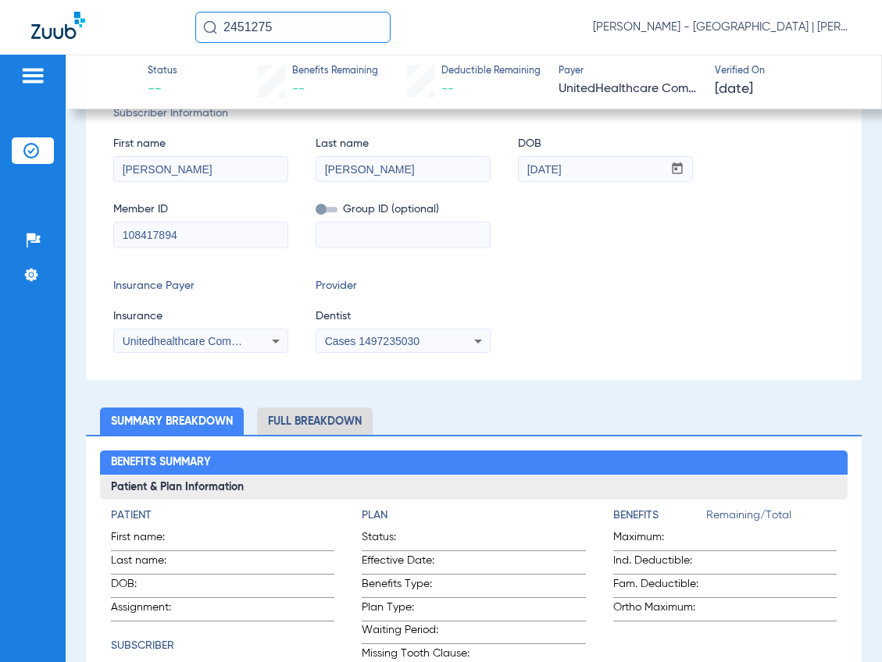
drag, startPoint x: 315, startPoint y: 16, endPoint x: 303, endPoint y: 20, distance: 12.4
click at [304, 20] on input "2451275" at bounding box center [292, 27] width 195 height 31
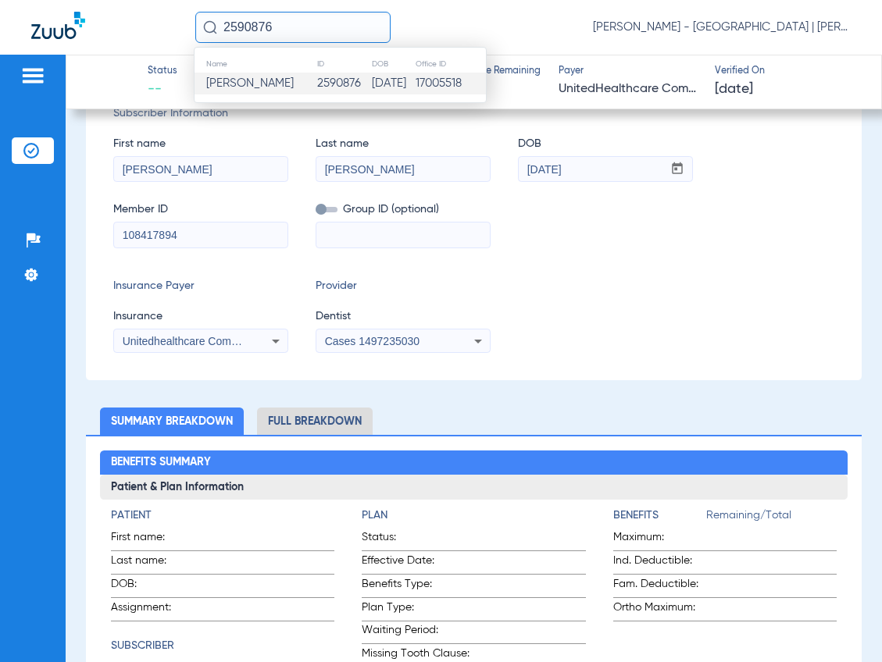
type input "2590876"
click at [251, 85] on span "Jassam Khalid" at bounding box center [249, 83] width 87 height 12
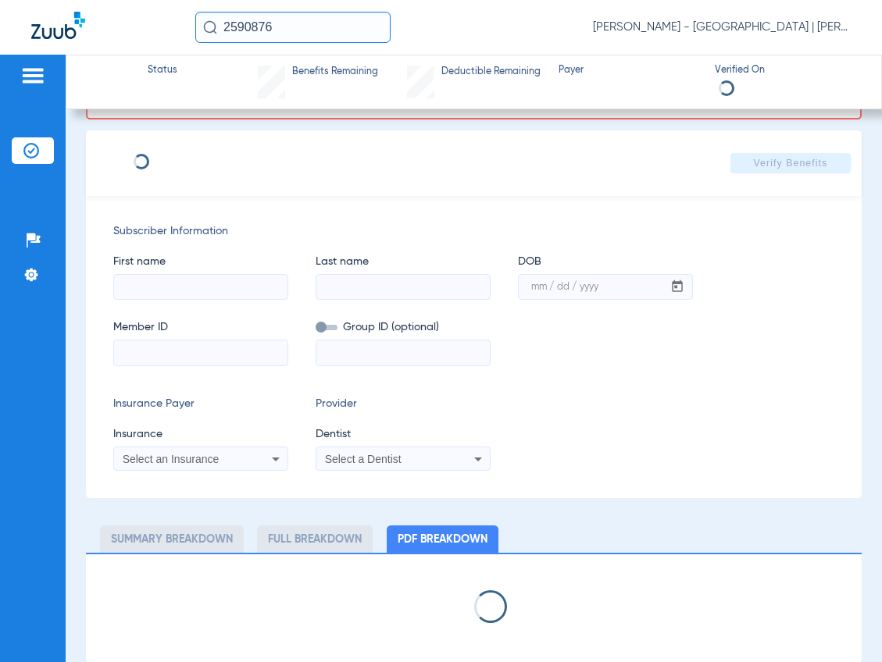
scroll to position [36, 0]
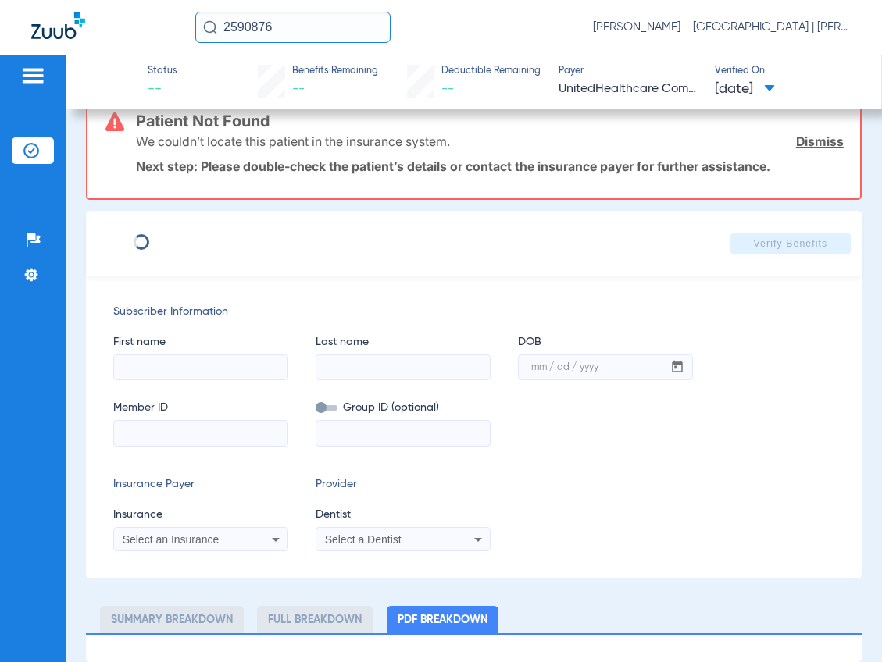
type input "Jassam"
type input "Khalid"
type input "02/04/1998"
type input "131671568"
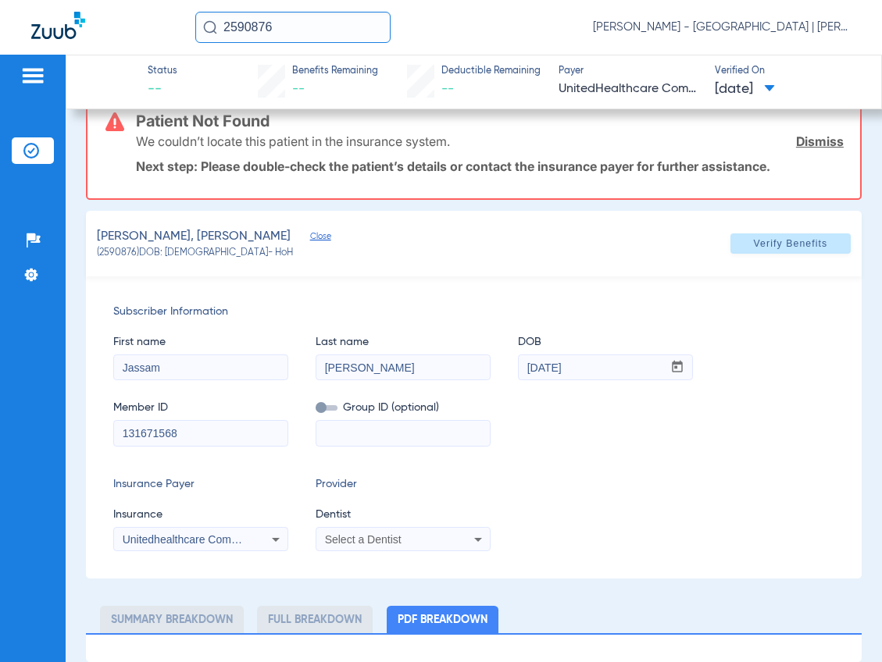
click at [523, 341] on span "DOB" at bounding box center [605, 342] width 175 height 16
click at [379, 541] on span "Select a Dentist" at bounding box center [363, 540] width 77 height 12
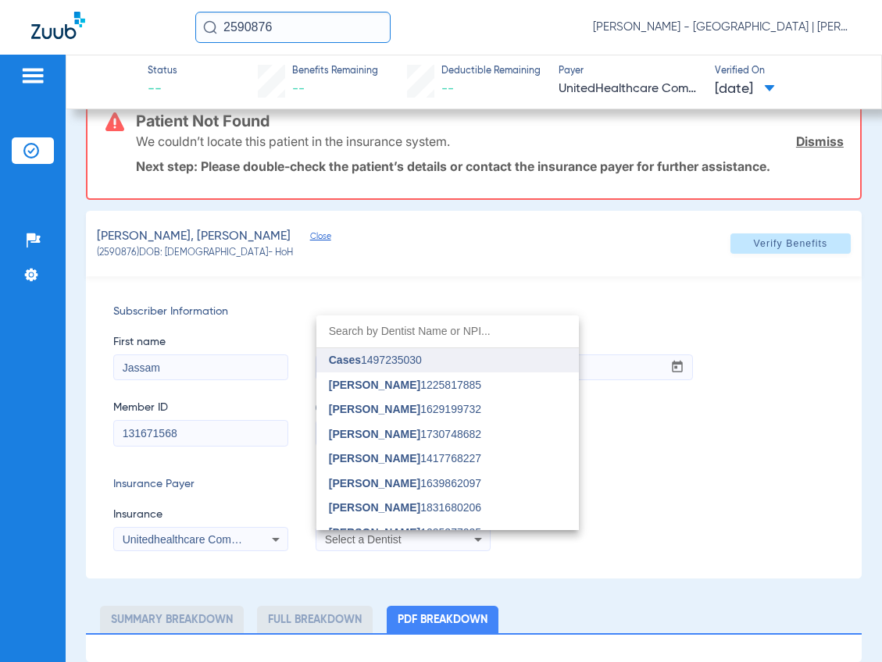
click at [395, 360] on span "Cases 1497235030" at bounding box center [375, 360] width 93 height 11
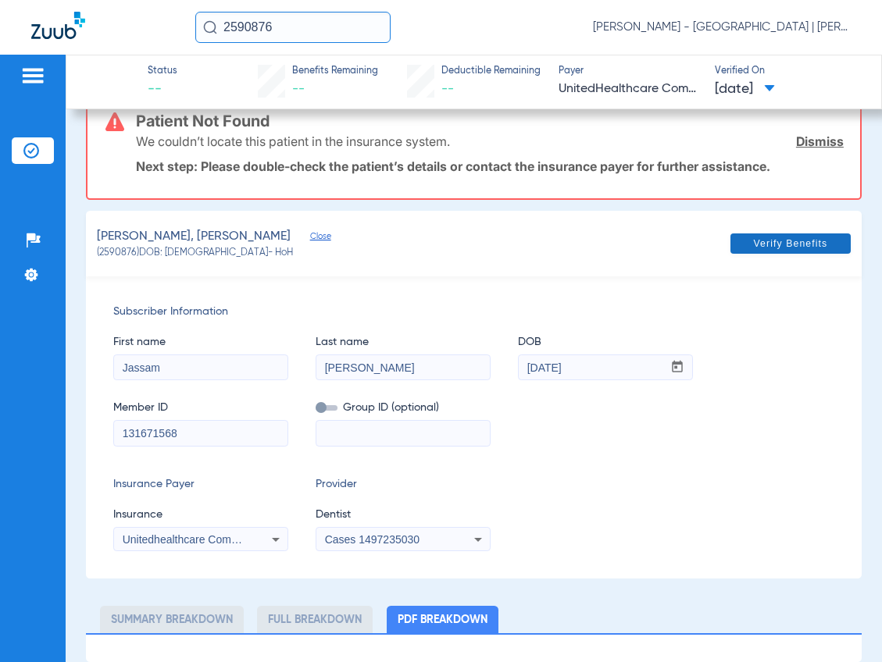
click at [737, 235] on span at bounding box center [790, 243] width 120 height 37
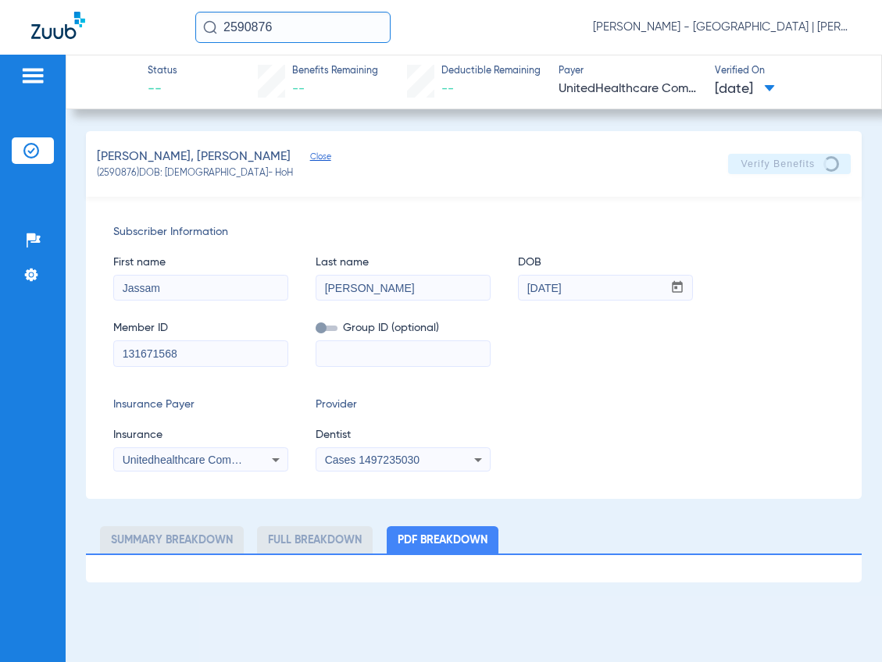
scroll to position [0, 0]
